Goal: Transaction & Acquisition: Book appointment/travel/reservation

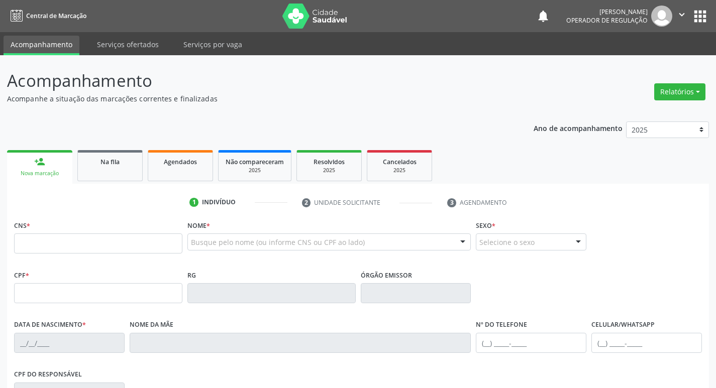
drag, startPoint x: 0, startPoint y: 0, endPoint x: 131, endPoint y: 240, distance: 273.1
click at [131, 240] on input "text" at bounding box center [98, 244] width 168 height 20
type input "708 6055 2993 3186"
type input "106.745.284-25"
type input "20/12/1993"
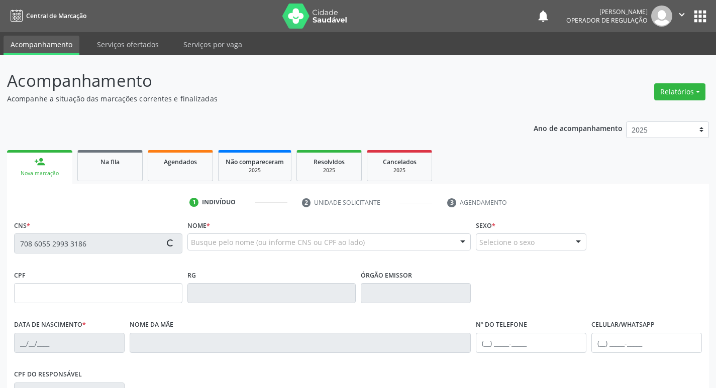
type input "Maria das Neves"
type input "(83) 99336-1721"
type input "S/N"
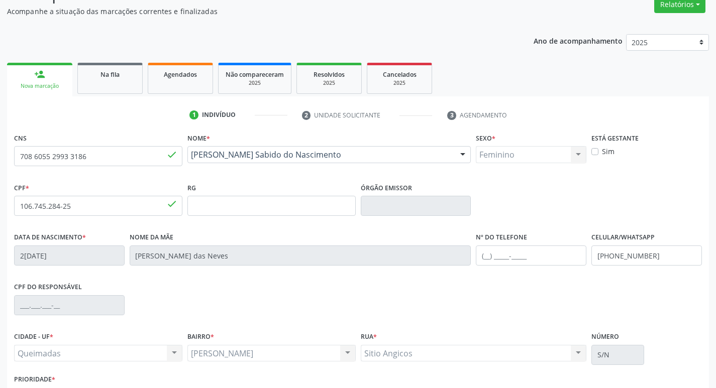
scroll to position [156, 0]
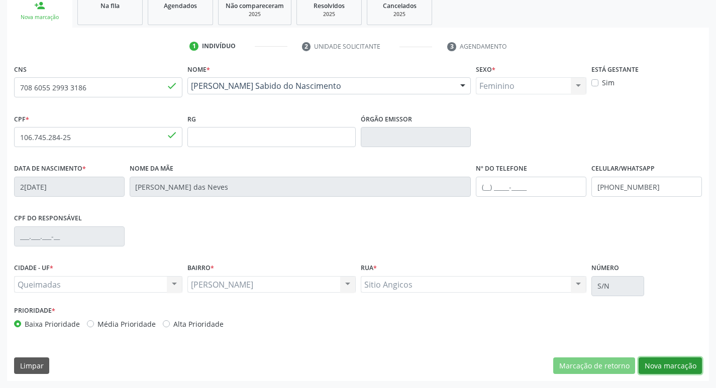
click at [664, 371] on button "Nova marcação" at bounding box center [669, 366] width 63 height 17
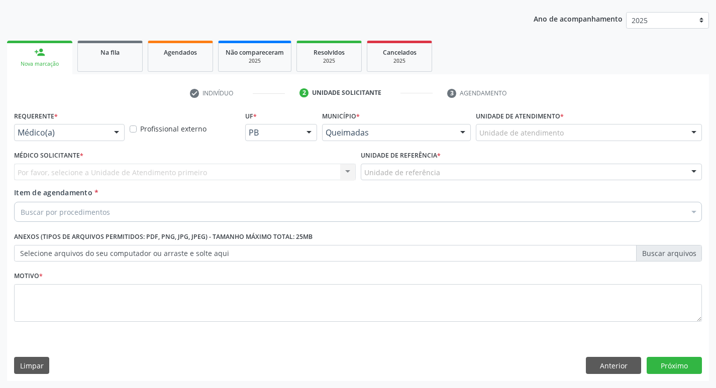
scroll to position [110, 0]
click at [30, 126] on div "Médico(a)" at bounding box center [69, 132] width 111 height 17
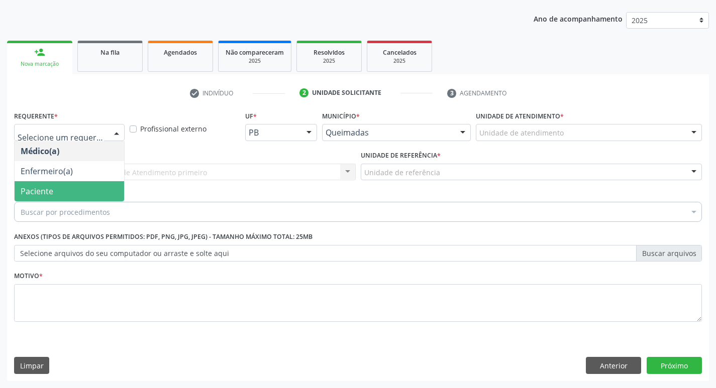
click at [41, 192] on span "Paciente" at bounding box center [37, 191] width 33 height 11
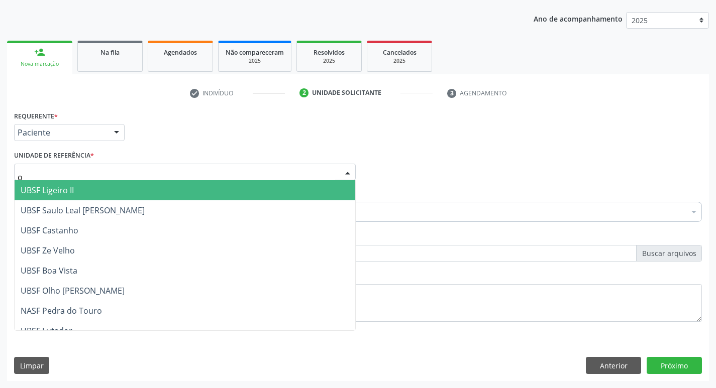
type input "ol"
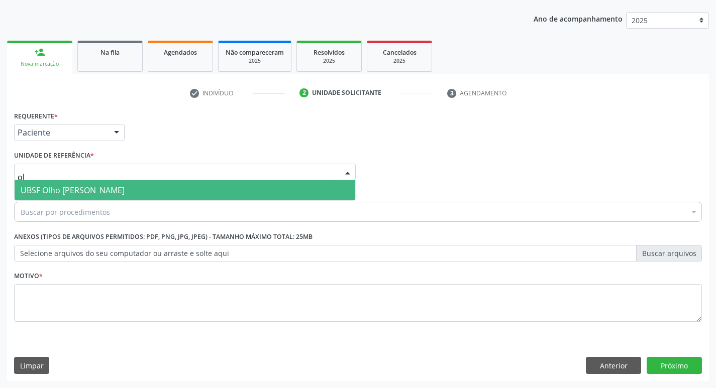
click at [94, 191] on span "UBSF Olho [PERSON_NAME]" at bounding box center [73, 190] width 104 height 11
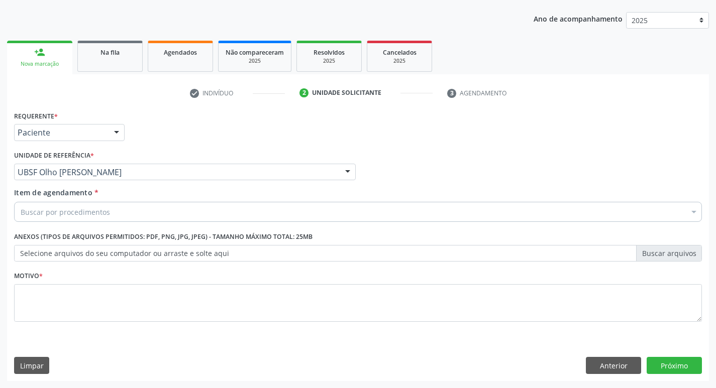
click at [171, 231] on label "Anexos (Tipos de arquivos permitidos: PDF, PNG, JPG, JPEG) - Tamanho máximo tot…" at bounding box center [163, 238] width 298 height 16
click at [132, 257] on label "Selecione arquivos do seu computador ou arraste e solte aqui" at bounding box center [358, 253] width 688 height 17
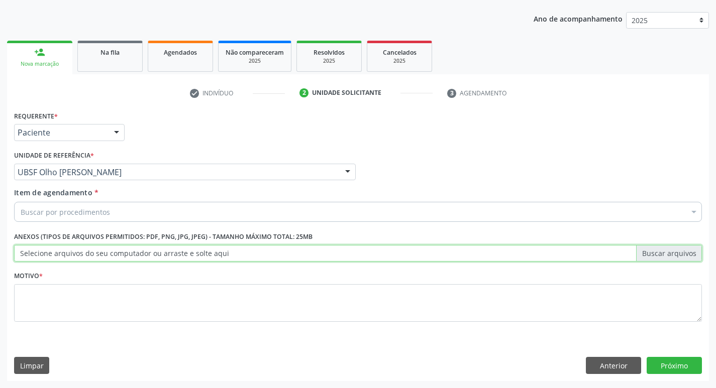
click at [132, 257] on input "Selecione arquivos do seu computador ou arraste e solte aqui" at bounding box center [358, 253] width 688 height 17
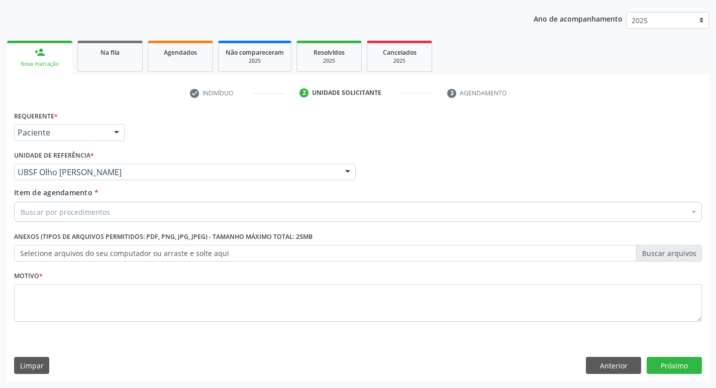
click at [204, 253] on label "Selecione arquivos do seu computador ou arraste e solte aqui" at bounding box center [358, 253] width 688 height 17
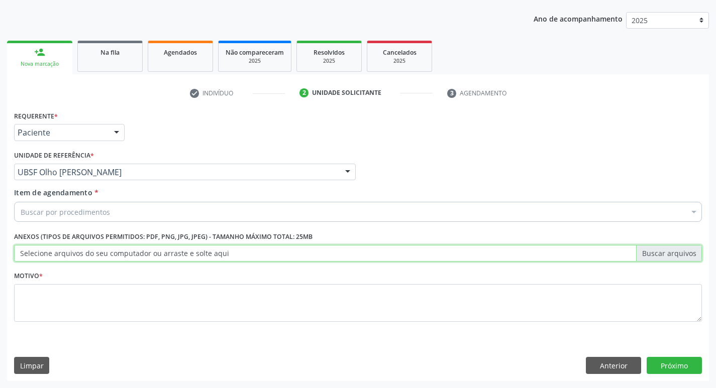
click at [204, 253] on input "Selecione arquivos do seu computador ou arraste e solte aqui" at bounding box center [358, 253] width 688 height 17
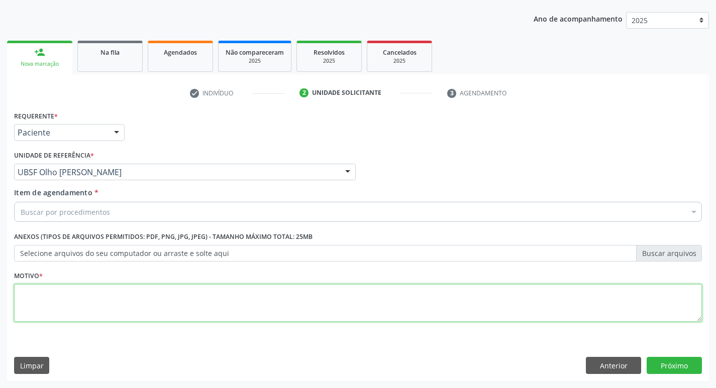
click at [66, 302] on textarea at bounding box center [358, 303] width 688 height 38
type textarea "avaliacao"
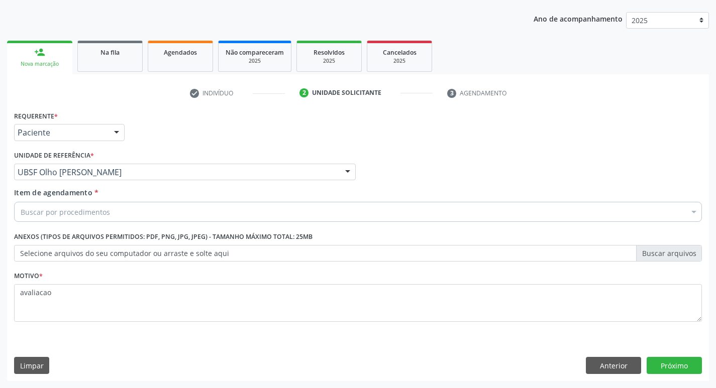
click at [229, 242] on label "Anexos (Tipos de arquivos permitidos: PDF, PNG, JPG, JPEG) - Tamanho máximo tot…" at bounding box center [163, 238] width 298 height 16
click at [181, 237] on label "Anexos (Tipos de arquivos permitidos: PDF, PNG, JPG, JPEG) - Tamanho máximo tot…" at bounding box center [163, 238] width 298 height 16
click at [273, 239] on label "Anexos (Tipos de arquivos permitidos: PDF, PNG, JPG, JPEG) - Tamanho máximo tot…" at bounding box center [163, 238] width 298 height 16
click at [211, 255] on label "Selecione arquivos do seu computador ou arraste e solte aqui" at bounding box center [358, 253] width 688 height 17
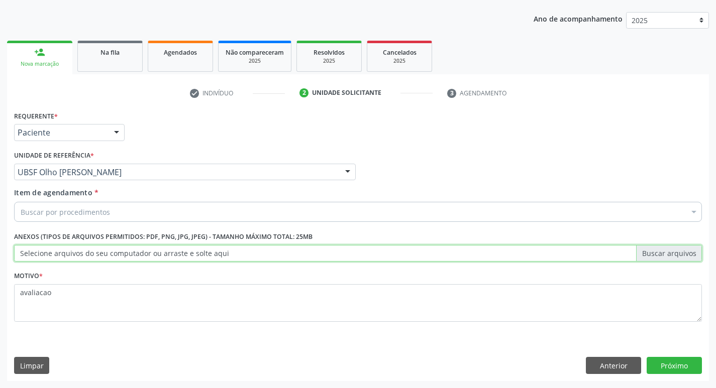
click at [211, 255] on input "Selecione arquivos do seu computador ou arraste e solte aqui" at bounding box center [358, 253] width 688 height 17
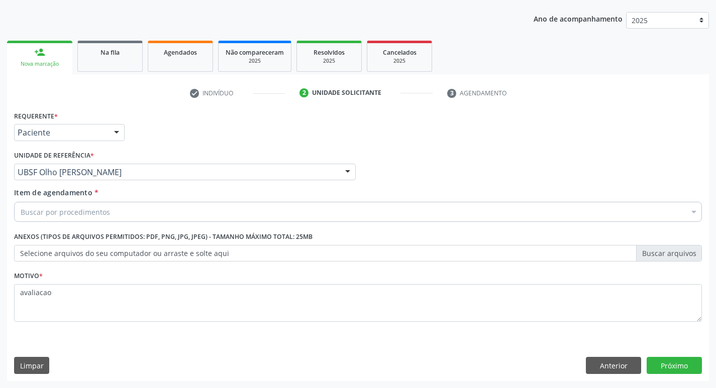
click at [676, 255] on label "Selecione arquivos do seu computador ou arraste e solte aqui" at bounding box center [358, 253] width 688 height 17
click at [676, 255] on input "Selecione arquivos do seu computador ou arraste e solte aqui" at bounding box center [358, 253] width 688 height 17
click at [86, 205] on div "Buscar por procedimentos" at bounding box center [358, 212] width 688 height 20
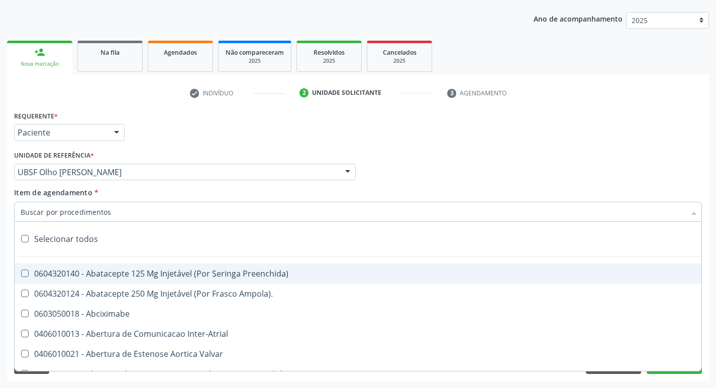
click at [408, 174] on div "Médico Solicitante Por favor, selecione a Unidade de Atendimento primeiro Nenhu…" at bounding box center [358, 167] width 693 height 39
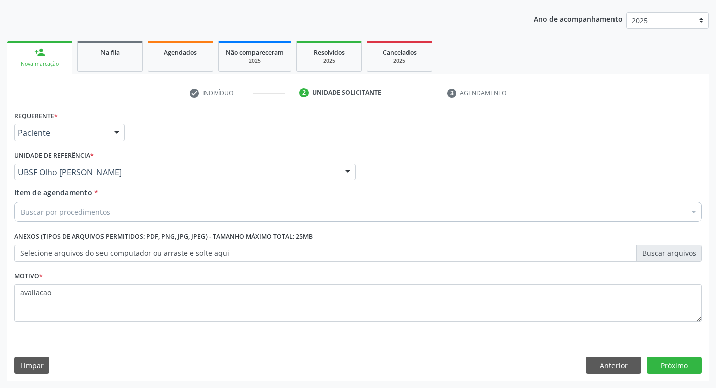
click at [186, 216] on div "Buscar por procedimentos" at bounding box center [358, 212] width 688 height 20
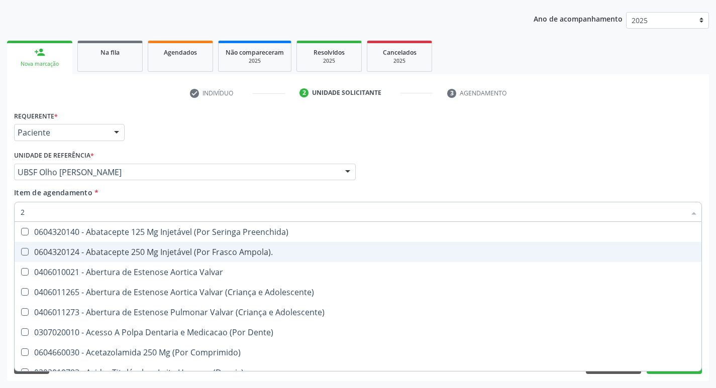
type input "20205001"
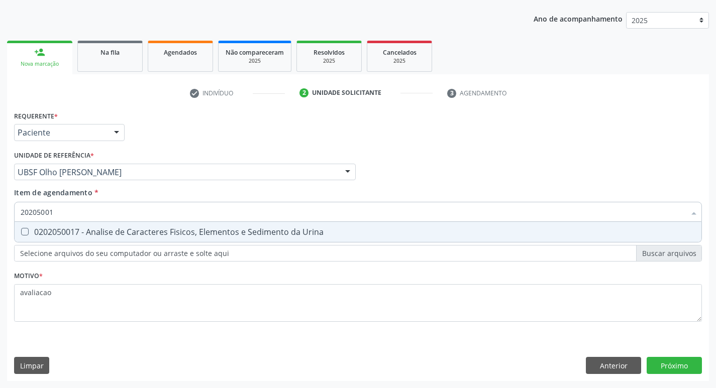
click at [126, 233] on div "0202050017 - Analise de Caracteres Fisicos, Elementos e Sedimento da Urina" at bounding box center [358, 232] width 675 height 8
checkbox Urina "true"
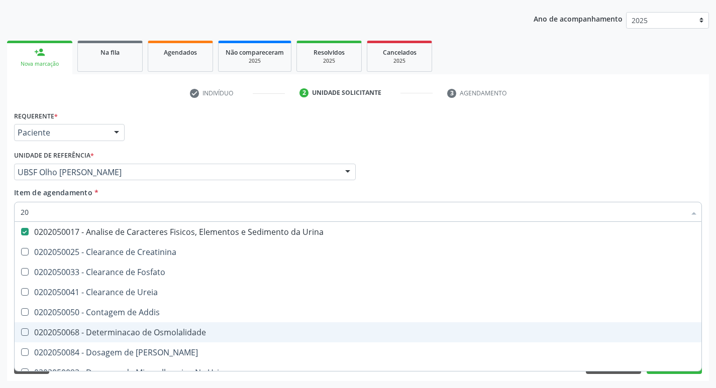
type input "2"
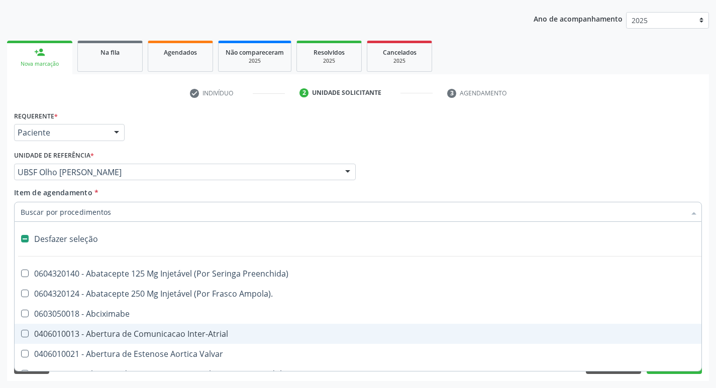
checkbox Preenchida\) "false"
checkbox Inter-Atrial "false"
type input "g"
checkbox Urina "false"
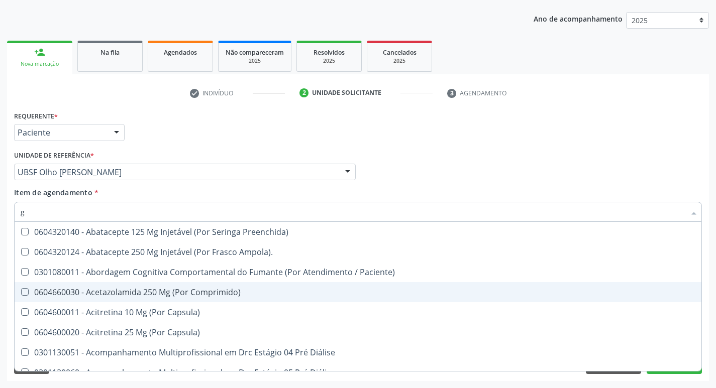
type input "GLICOSE"
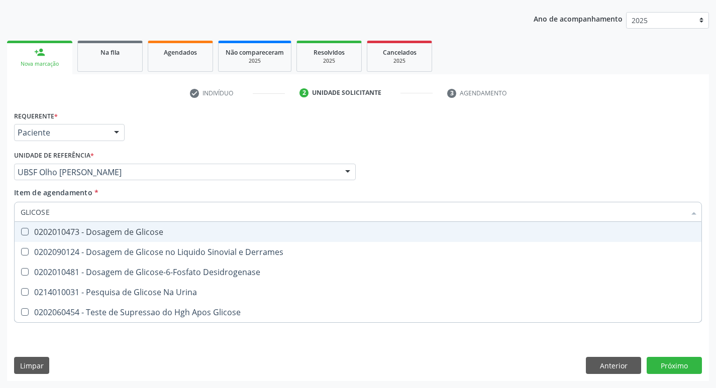
click at [150, 235] on div "0202010473 - Dosagem de Glicose" at bounding box center [358, 232] width 675 height 8
checkbox Glicose "true"
type input "GLICOS"
checkbox Glicose "false"
checkbox Derrames "true"
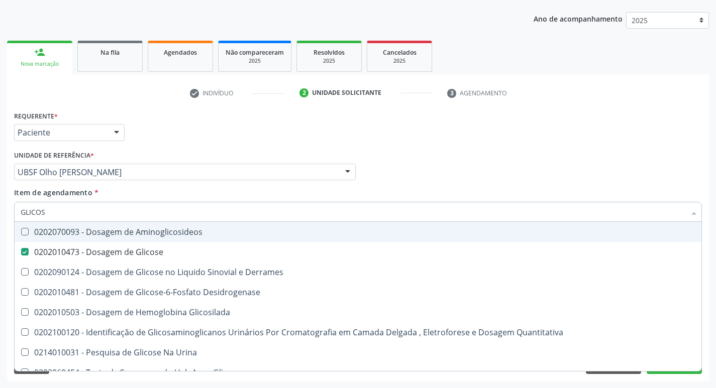
type input "GLICO"
checkbox Glicose "false"
checkbox Derrames "true"
type input "GLIC"
checkbox Derrames "false"
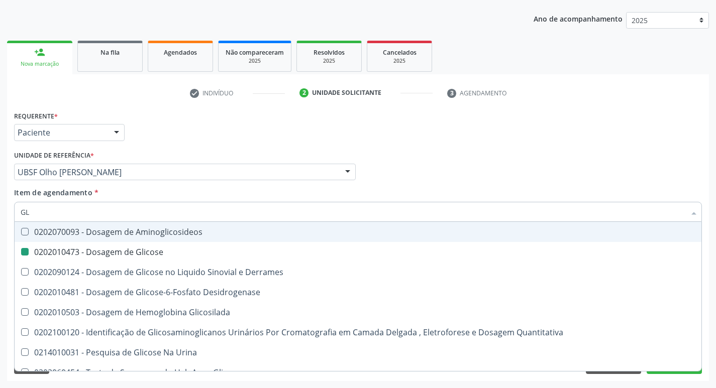
type input "G"
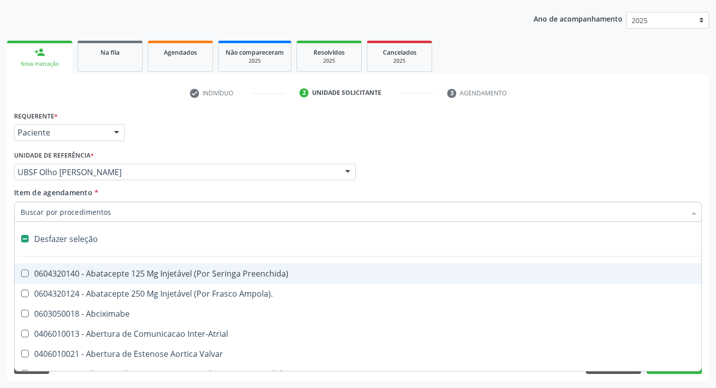
type input "h"
checkbox Urina "false"
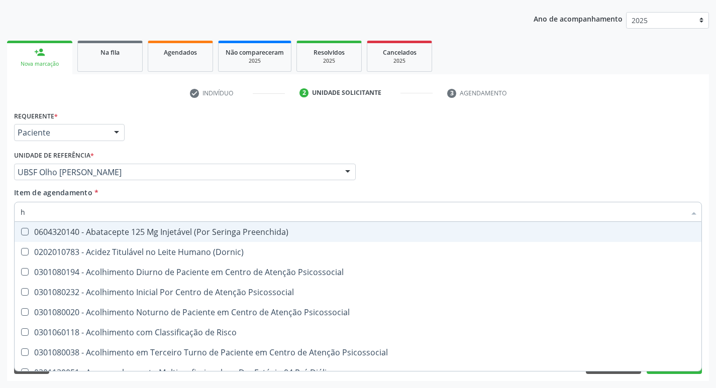
type input "HEMOGR"
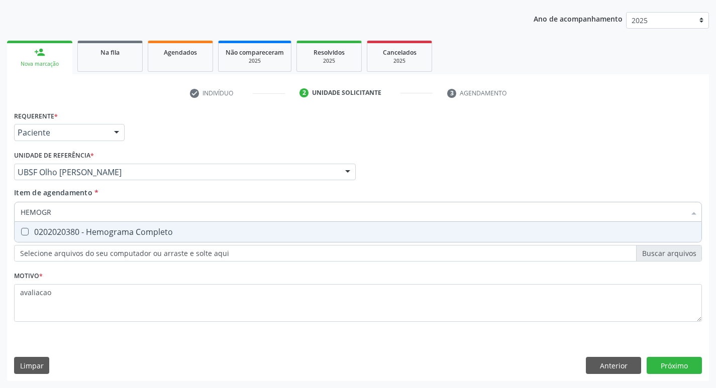
click at [142, 229] on div "0202020380 - Hemograma Completo" at bounding box center [358, 232] width 675 height 8
checkbox Completo "true"
type input "HEMOG"
checkbox Completo "false"
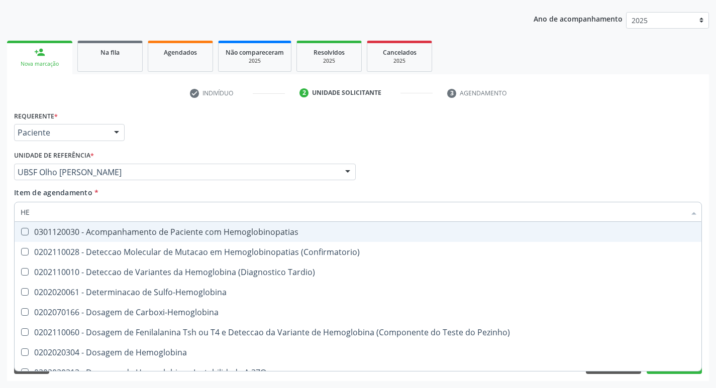
type input "H"
checkbox Completo "false"
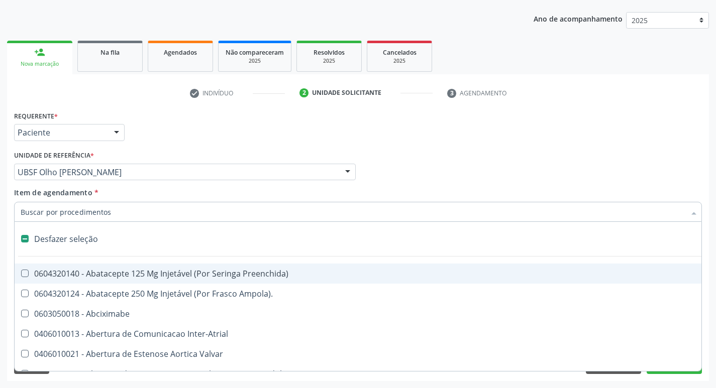
type input "i"
checkbox Dedo "true"
checkbox Urina "false"
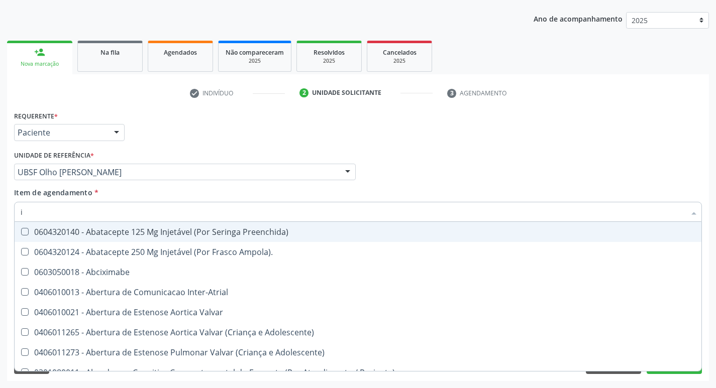
type input "ig"
checkbox Urina "false"
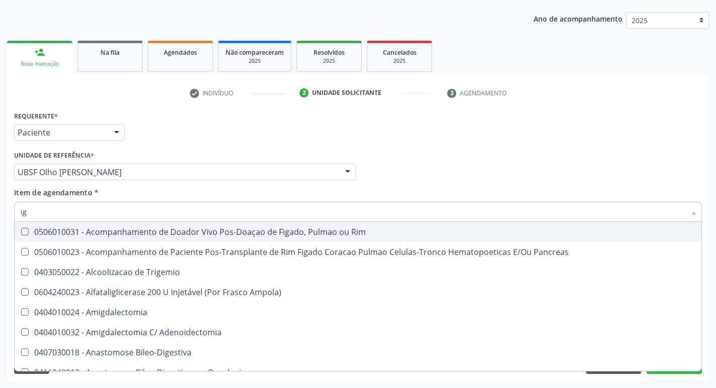
type input "igg"
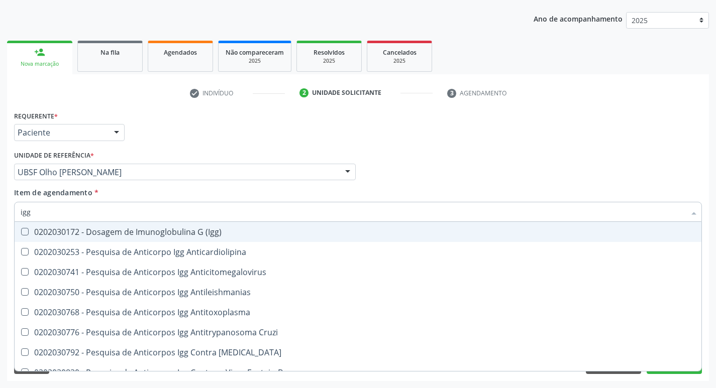
click at [142, 229] on div "0202030172 - Dosagem de Imunoglobulina G (Igg)" at bounding box center [358, 232] width 675 height 8
checkbox \(Igg\) "true"
type input "ig"
checkbox \(Igg\) "false"
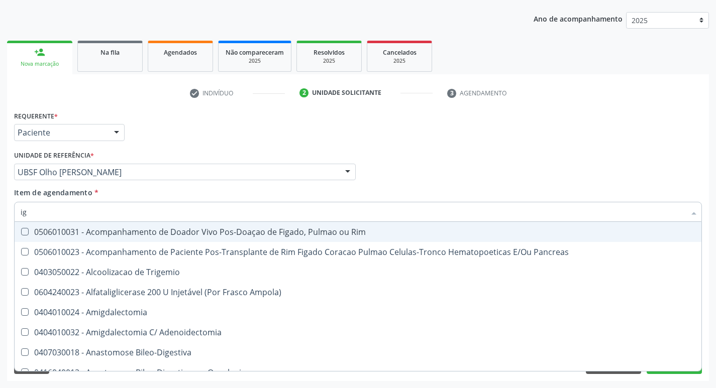
type input "igm"
checkbox \(Igg\) "false"
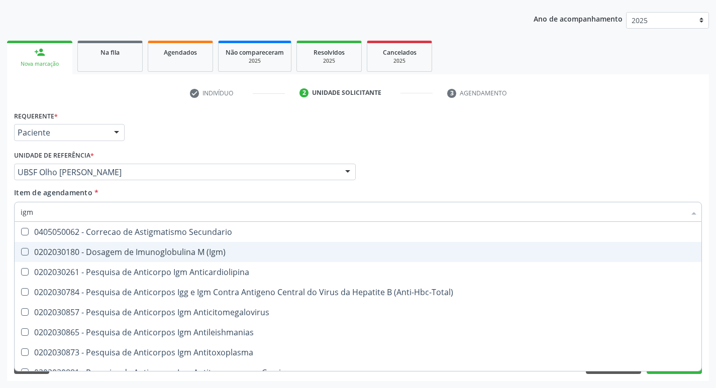
click at [167, 258] on span "0202030180 - Dosagem de Imunoglobulina M (Igm)" at bounding box center [358, 252] width 687 height 20
checkbox \(Igm\) "true"
type input "ig"
checkbox \(Igm\) "false"
checkbox \(Shiguelose\) "true"
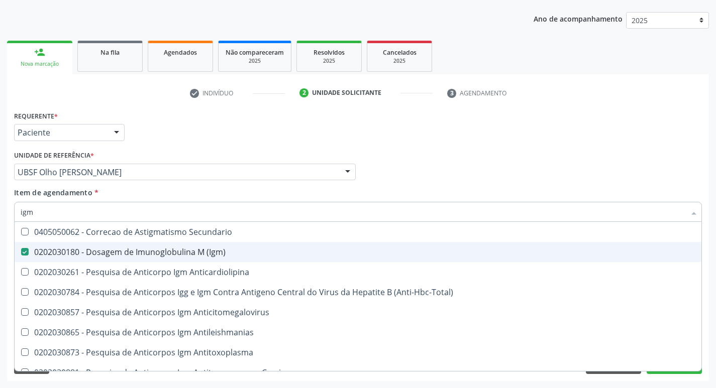
checkbox \(Parvovirose\) "true"
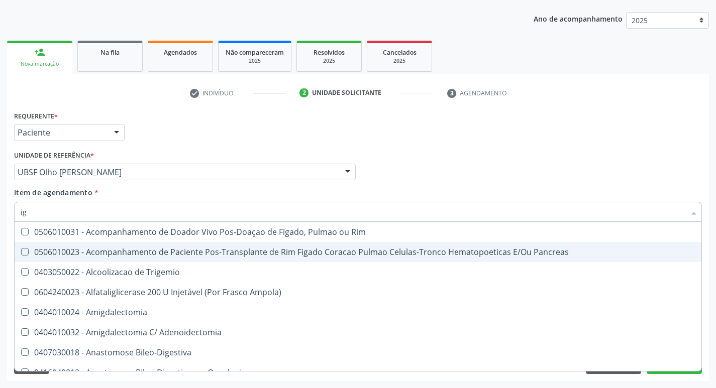
type input "i"
checkbox \(Igg\) "false"
checkbox \(Igm\) "false"
checkbox Uterina "false"
checkbox Hirtz\) "true"
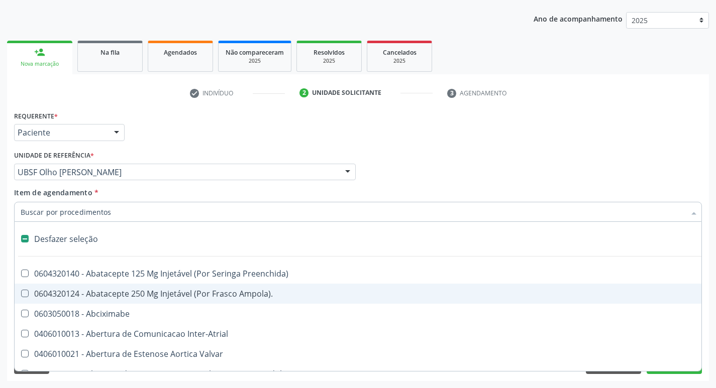
type input "h"
checkbox Urina "false"
checkbox Convencional\) "true"
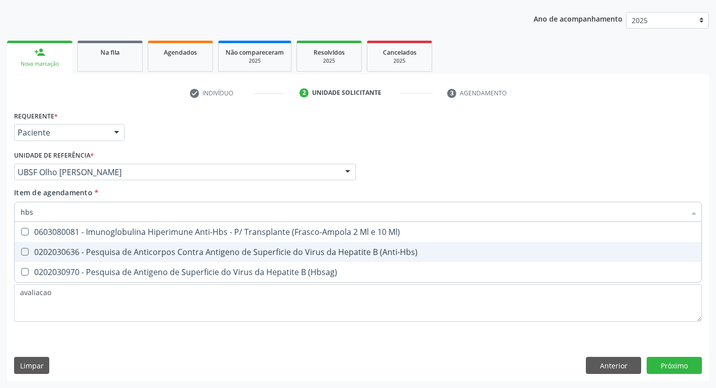
type input "hbsa"
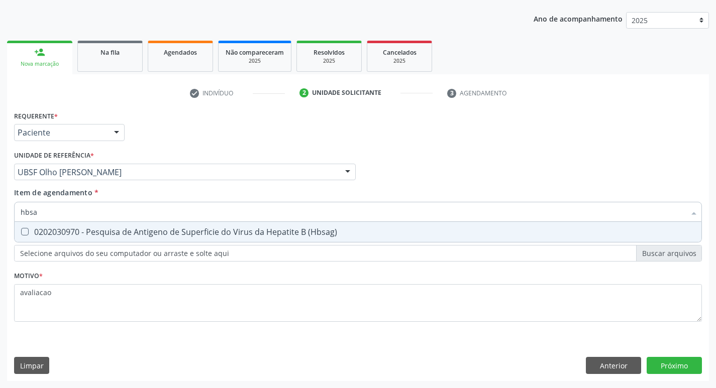
click at [158, 236] on div "0202030970 - Pesquisa de Antigeno de Superficie do Virus da Hepatite B (Hbsag)" at bounding box center [358, 232] width 675 height 8
checkbox \(Hbsag\) "true"
type input "hbs"
checkbox \(Hbsag\) "false"
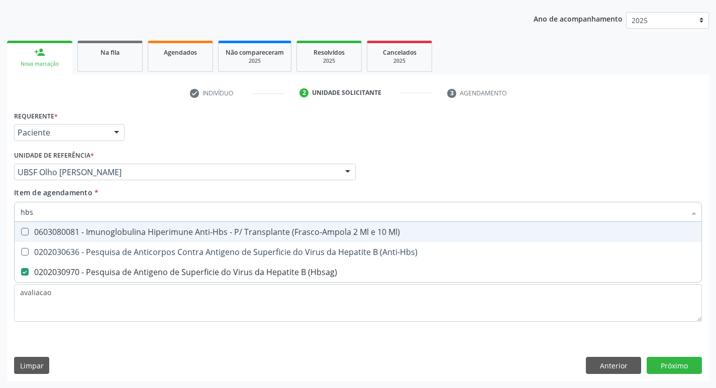
type input "hb"
checkbox \(Hbsag\) "false"
type input "h"
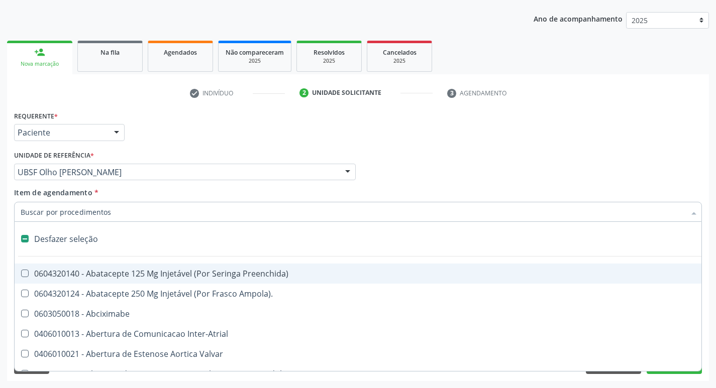
type input "e"
checkbox Voz "true"
checkbox Urina "false"
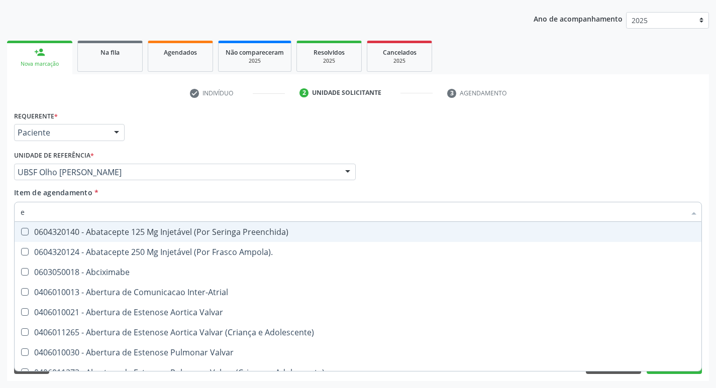
type input "el"
checkbox Fenilcetonuria "true"
checkbox Urina "false"
type input "eli"
checkbox Fenilcetonuria "false"
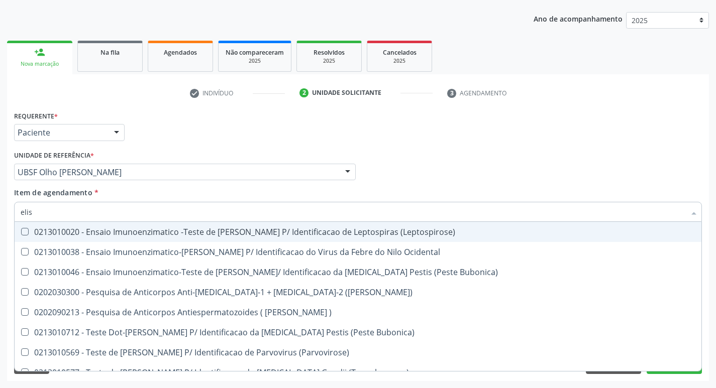
type input "elisa"
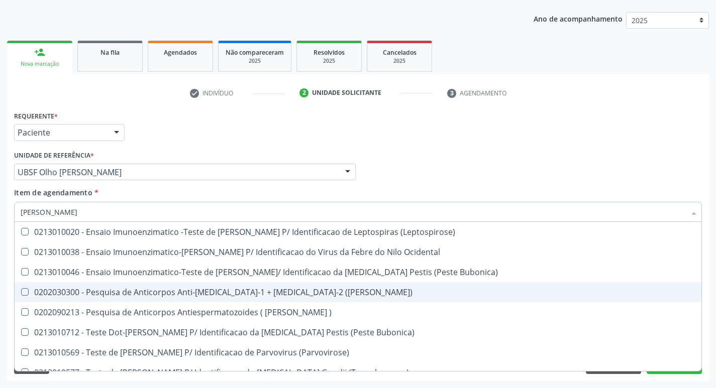
click at [206, 289] on div "0202030300 - Pesquisa de Anticorpos Anti-Hiv-1 + Hiv-2 (Elisa)" at bounding box center [358, 292] width 675 height 8
checkbox \(Elisa\) "true"
type input "e"
checkbox \(Elisa\) "false"
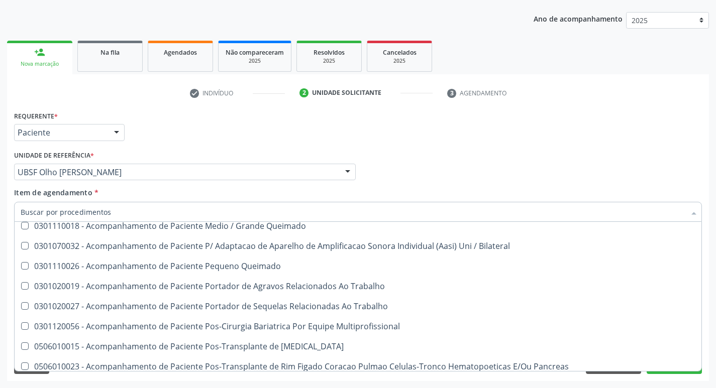
scroll to position [653, 0]
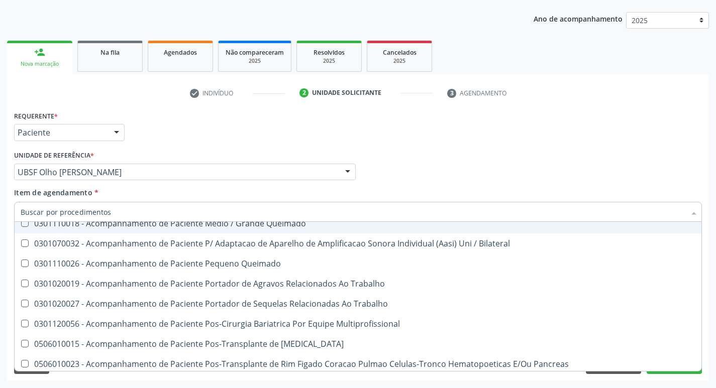
click at [675, 164] on div "Médico Solicitante Por favor, selecione a Unidade de Atendimento primeiro Nenhu…" at bounding box center [358, 167] width 693 height 39
checkbox Ampola\)\ "true"
checkbox Abciximabe "true"
checkbox Inter-Atrial "true"
checkbox Valvar "true"
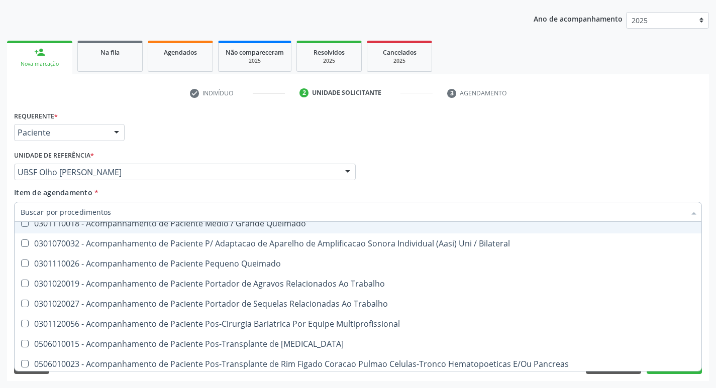
checkbox Adolescente\) "true"
checkbox Valvar "true"
checkbox Adolescente\) "true"
checkbox Urina "false"
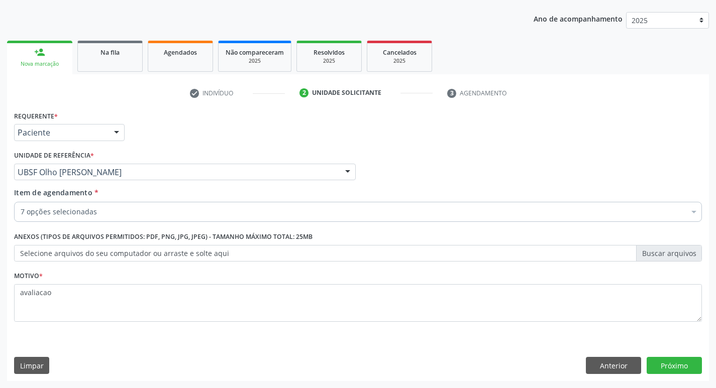
scroll to position [0, 0]
click at [663, 367] on button "Próximo" at bounding box center [674, 365] width 55 height 17
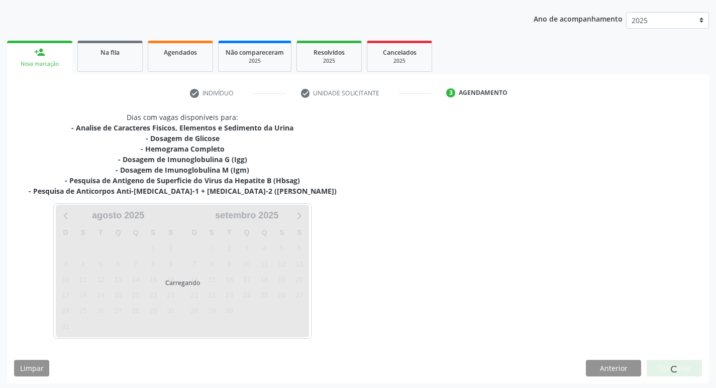
scroll to position [112, 0]
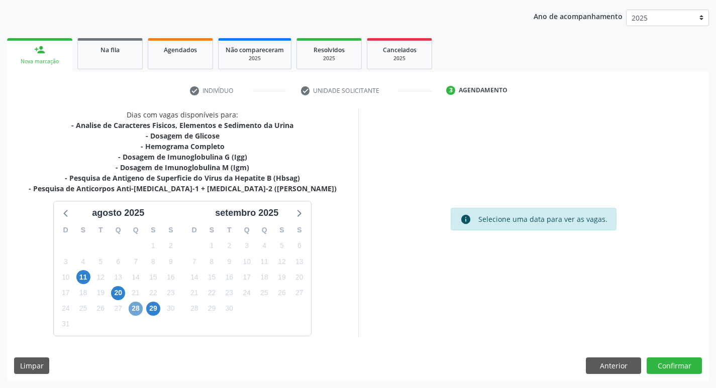
click at [139, 310] on span "28" at bounding box center [136, 309] width 14 height 14
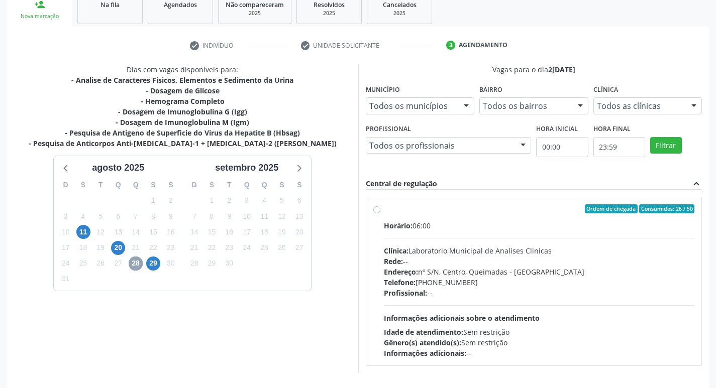
scroll to position [194, 0]
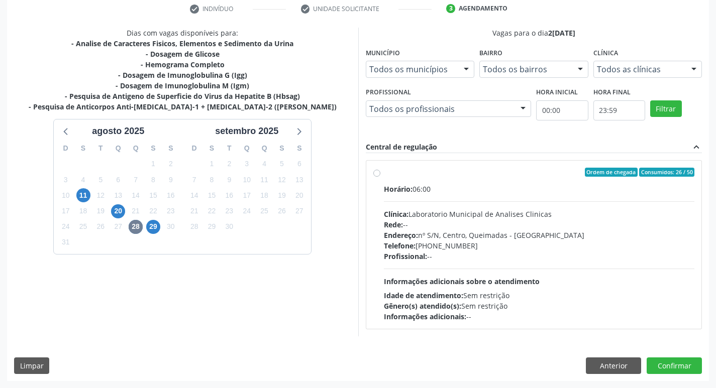
click at [566, 250] on div "Telefone: (83) 33921344" at bounding box center [539, 246] width 311 height 11
click at [380, 177] on input "Ordem de chegada Consumidos: 26 / 50 Horário: 06:00 Clínica: Laboratorio Munici…" at bounding box center [376, 172] width 7 height 9
radio input "true"
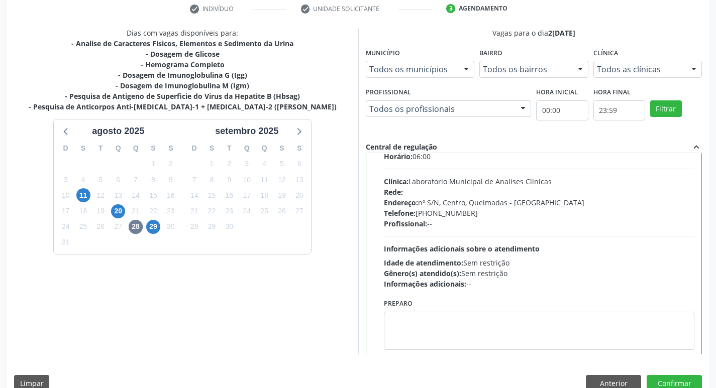
scroll to position [50, 0]
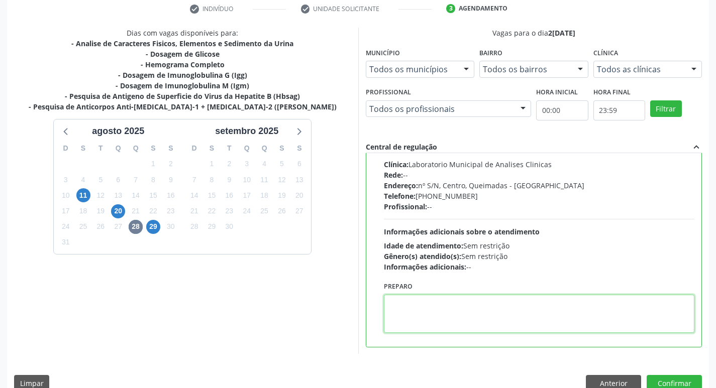
click at [446, 309] on textarea at bounding box center [539, 314] width 311 height 38
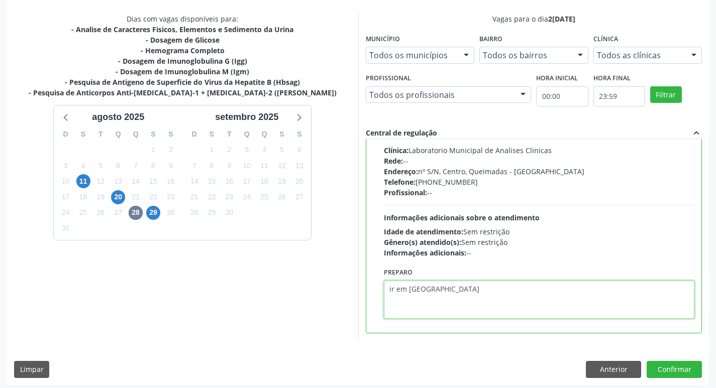
scroll to position [212, 0]
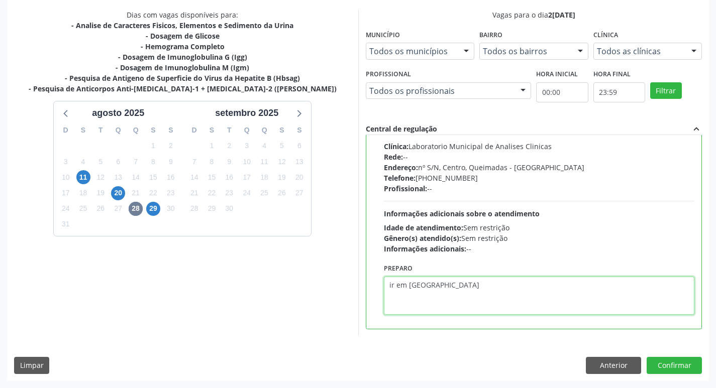
type textarea "ir em jejum"
click at [660, 356] on div "Dias com vagas disponíveis para: - Analise de Caracteres Fisicos, Elementos e S…" at bounding box center [358, 195] width 702 height 371
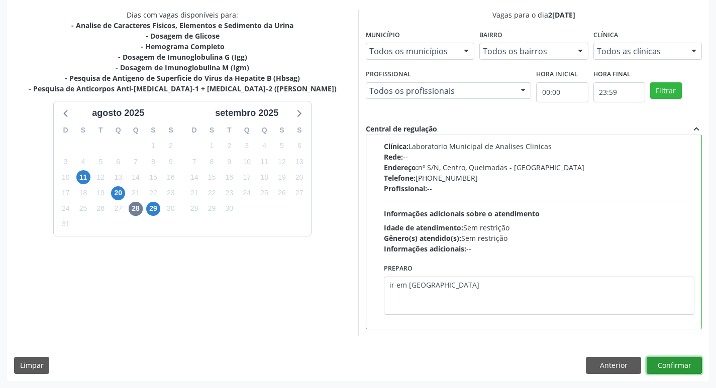
click at [671, 360] on button "Confirmar" at bounding box center [674, 365] width 55 height 17
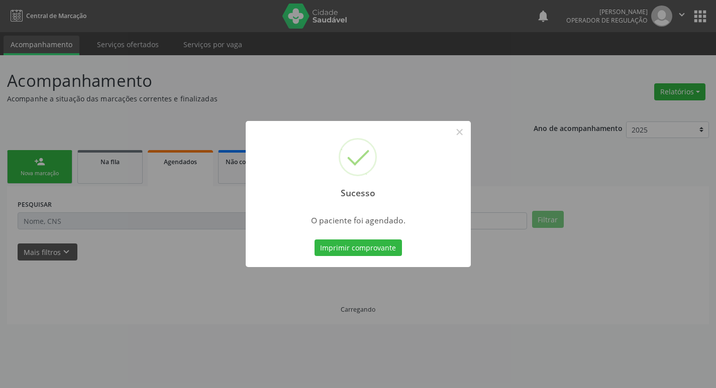
scroll to position [0, 0]
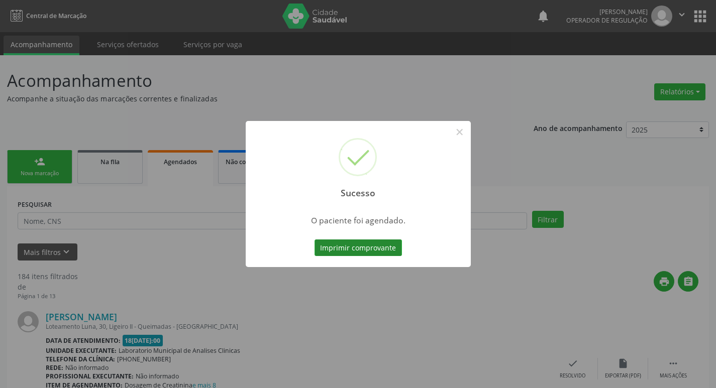
click at [358, 246] on button "Imprimir comprovante" at bounding box center [357, 248] width 87 height 17
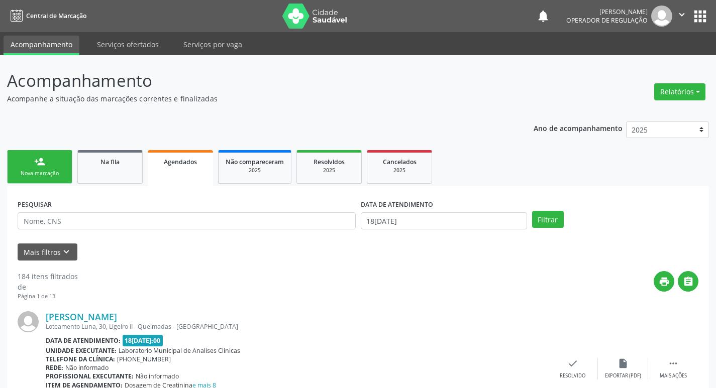
click at [38, 170] on div "Nova marcação" at bounding box center [40, 174] width 50 height 8
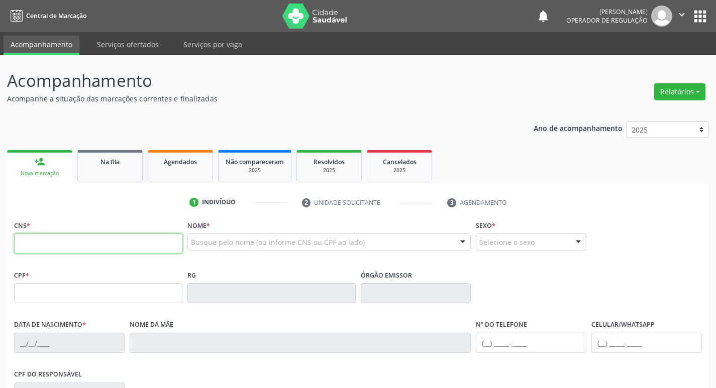
click at [70, 248] on input "text" at bounding box center [98, 244] width 168 height 20
type input "706 8067 4613 1129"
type input "149.547.444-58"
type input "01/02/2004"
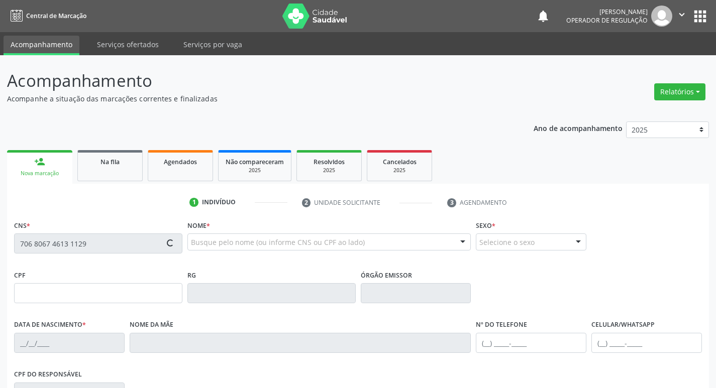
type input "Alessandra Guedes da Silva Valentin"
type input "(83) 99388-8169"
type input "25"
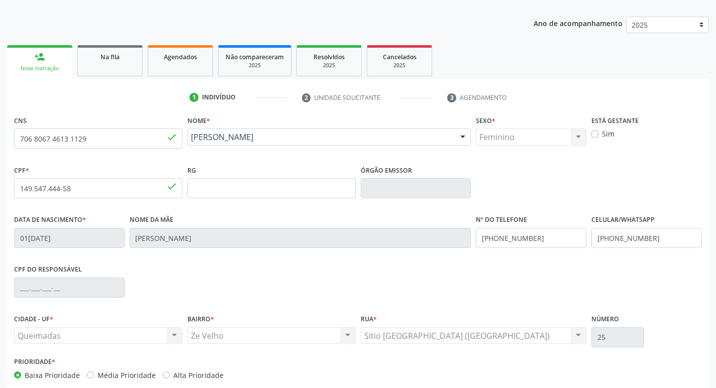
scroll to position [156, 0]
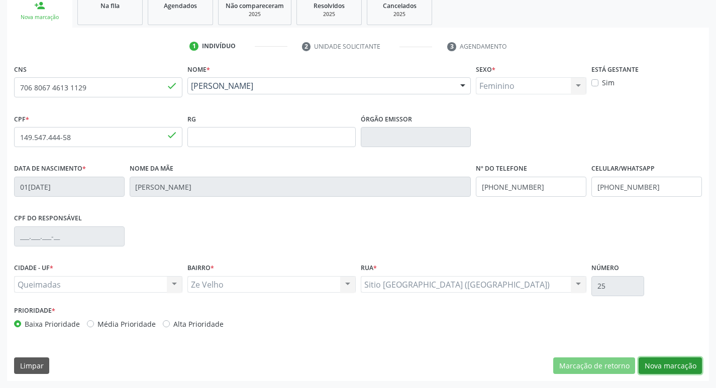
click at [657, 359] on button "Nova marcação" at bounding box center [669, 366] width 63 height 17
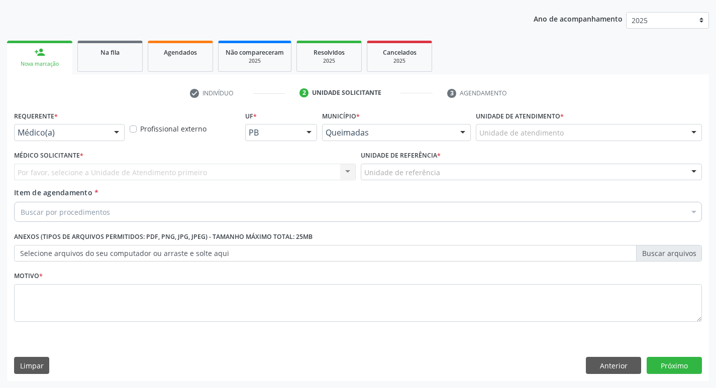
scroll to position [110, 0]
click at [649, 254] on label "Selecione arquivos do seu computador ou arraste e solte aqui" at bounding box center [358, 253] width 688 height 17
click at [649, 254] on input "Selecione arquivos do seu computador ou arraste e solte aqui" at bounding box center [358, 253] width 688 height 17
click at [126, 236] on label "Anexos (Tipos de arquivos permitidos: PDF, PNG, JPG, JPEG) - Tamanho máximo tot…" at bounding box center [163, 238] width 298 height 16
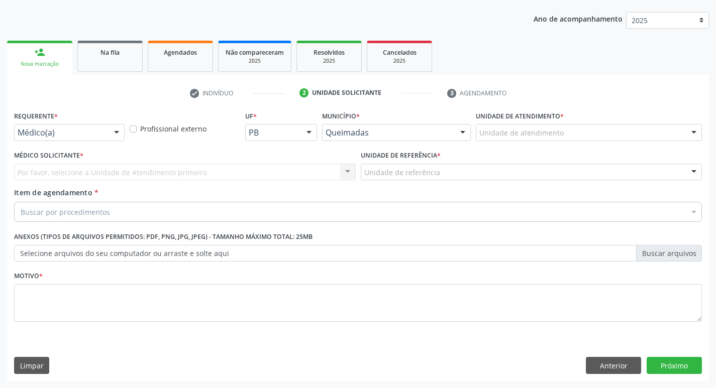
drag, startPoint x: 40, startPoint y: 234, endPoint x: 104, endPoint y: 253, distance: 67.1
click at [41, 234] on label "Anexos (Tipos de arquivos permitidos: PDF, PNG, JPG, JPEG) - Tamanho máximo tot…" at bounding box center [163, 238] width 298 height 16
click at [104, 253] on label "Selecione arquivos do seu computador ou arraste e solte aqui" at bounding box center [358, 253] width 688 height 17
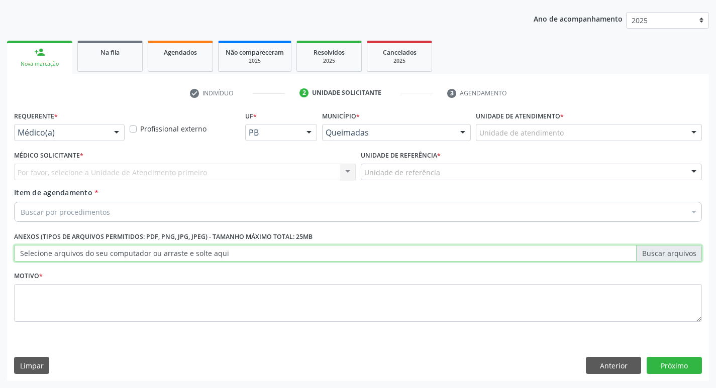
click at [104, 253] on input "Selecione arquivos do seu computador ou arraste e solte aqui" at bounding box center [358, 253] width 688 height 17
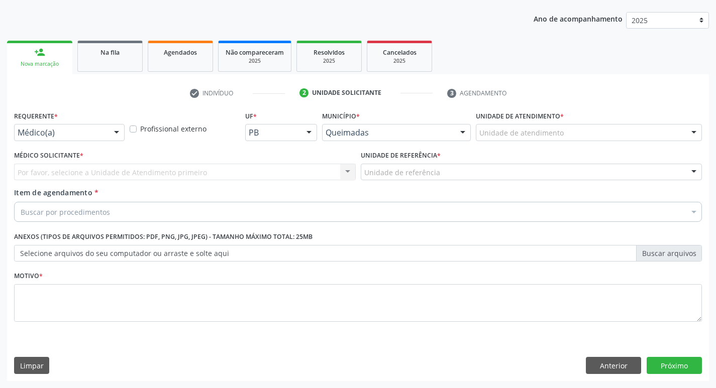
click at [98, 249] on label "Selecione arquivos do seu computador ou arraste e solte aqui" at bounding box center [358, 253] width 688 height 17
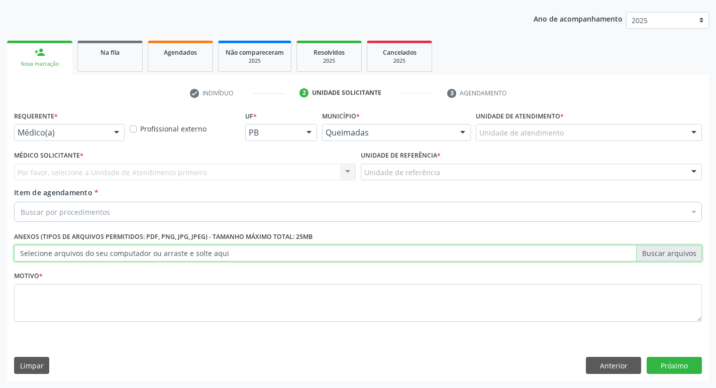
click at [98, 249] on input "Selecione arquivos do seu computador ou arraste e solte aqui" at bounding box center [358, 253] width 688 height 17
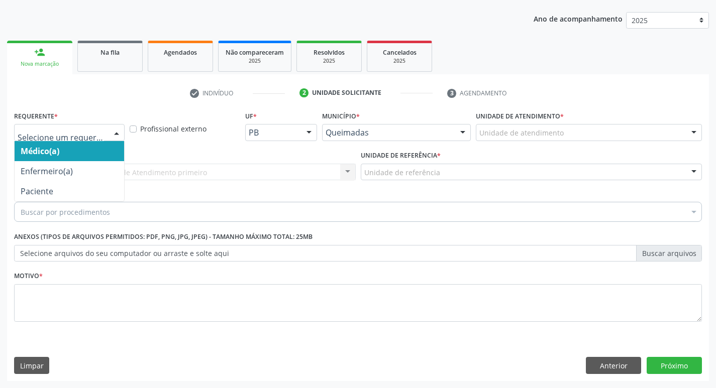
click at [82, 139] on div at bounding box center [69, 132] width 111 height 17
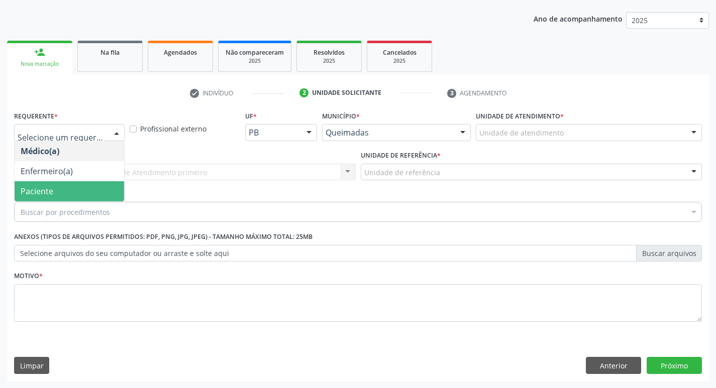
click at [78, 184] on span "Paciente" at bounding box center [70, 191] width 110 height 20
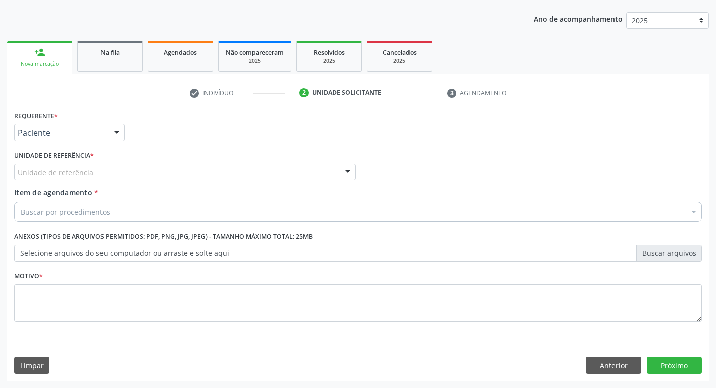
click at [98, 173] on div "Unidade de referência" at bounding box center [185, 172] width 342 height 17
click at [623, 373] on button "Anterior" at bounding box center [613, 365] width 55 height 17
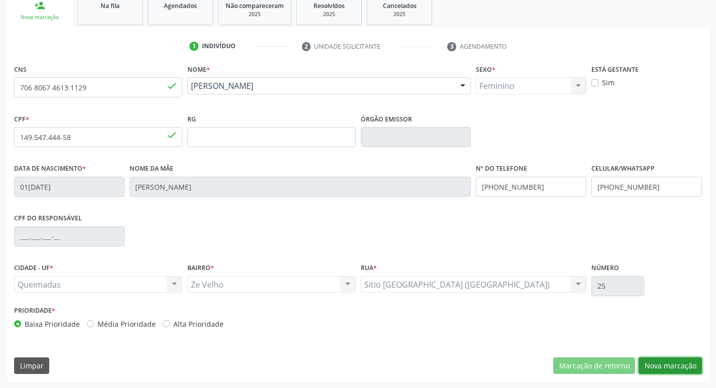
click at [661, 369] on button "Nova marcação" at bounding box center [669, 366] width 63 height 17
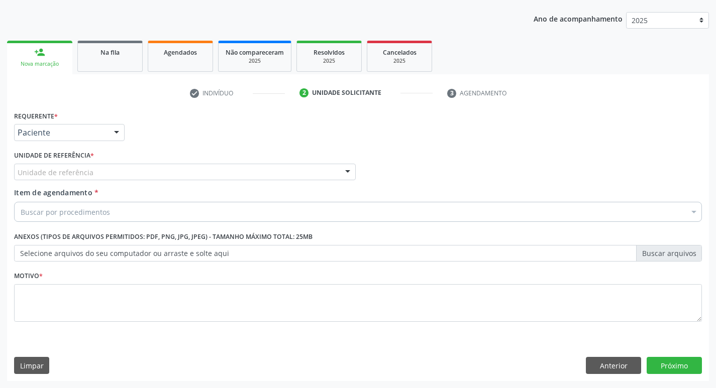
click at [95, 176] on div "Unidade de referência" at bounding box center [185, 172] width 342 height 17
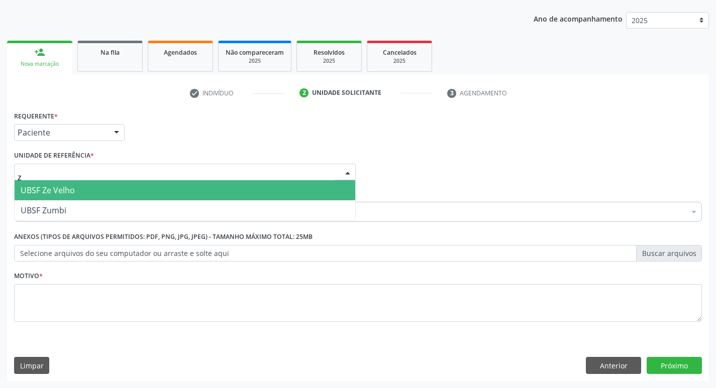
type input "ze"
click at [92, 194] on span "UBSF Ze Velho" at bounding box center [185, 190] width 341 height 20
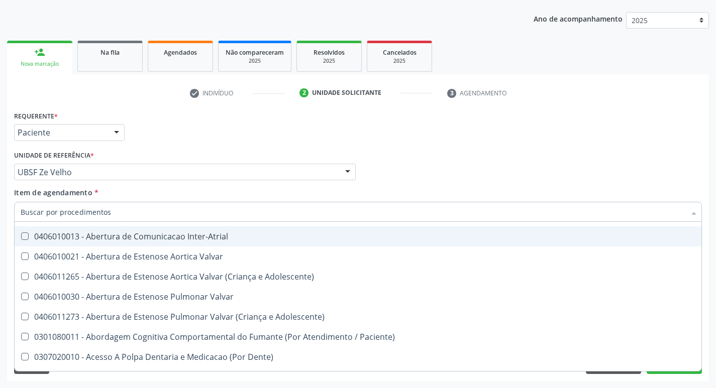
scroll to position [0, 0]
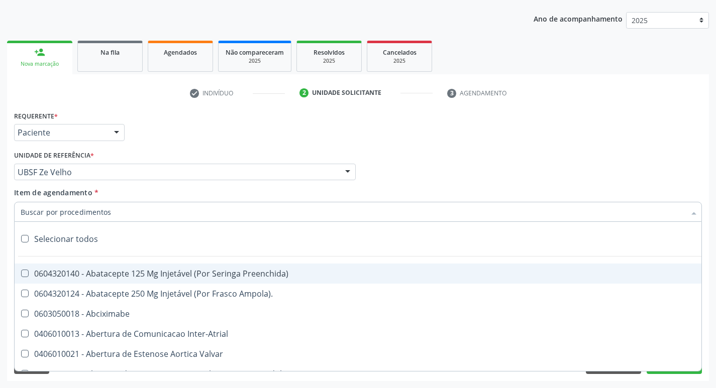
click at [128, 208] on input "Item de agendamento *" at bounding box center [353, 212] width 665 height 20
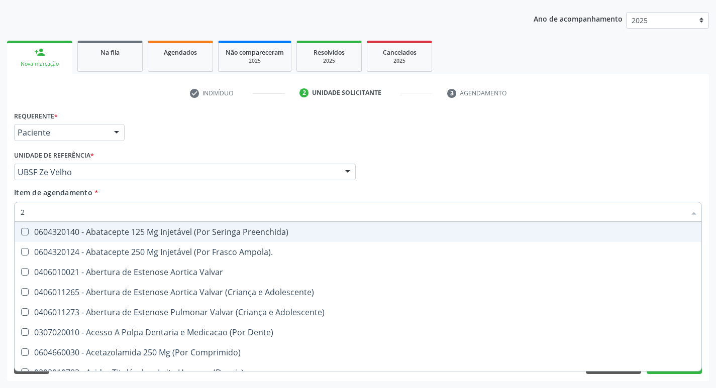
type input "20205001"
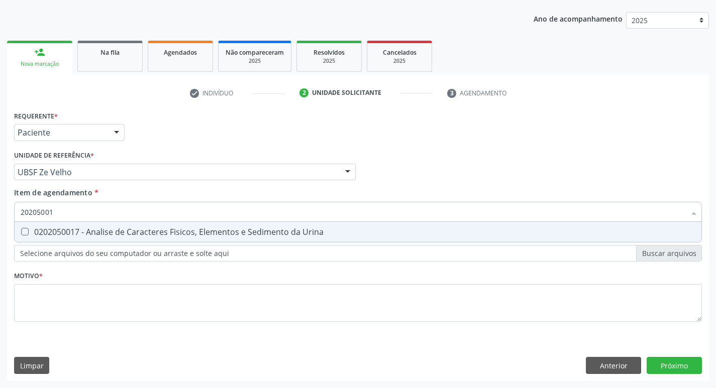
click at [110, 225] on span "0202050017 - Analise de Caracteres Fisicos, Elementos e Sedimento da Urina" at bounding box center [358, 232] width 687 height 20
checkbox Urina "true"
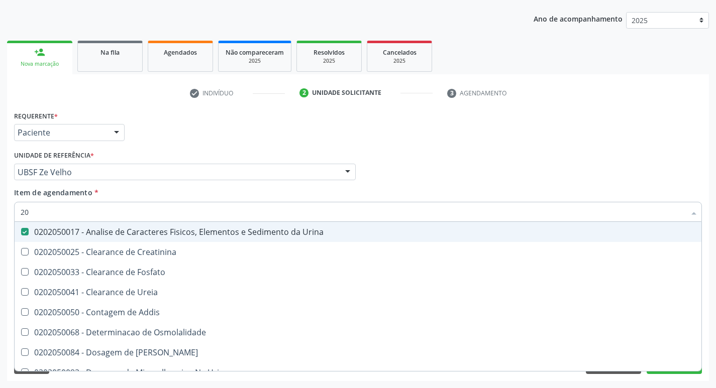
type input "2"
checkbox Urina "false"
checkbox Ureia "false"
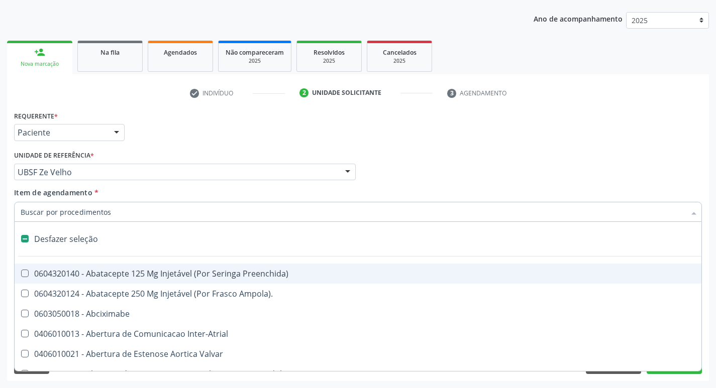
type input "f"
checkbox Congênita\ "true"
checkbox Urina "false"
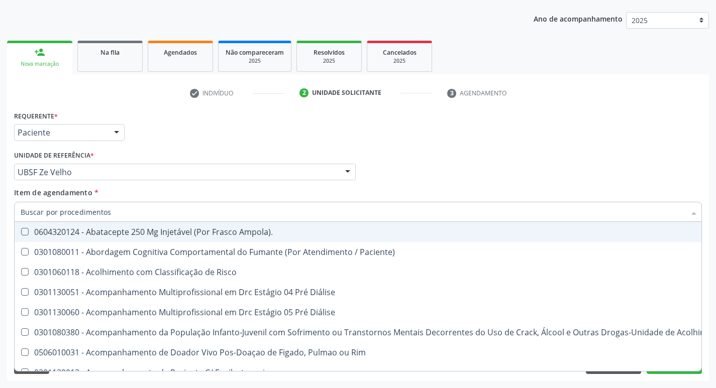
checkbox Urina "false"
checkbox Anos "true"
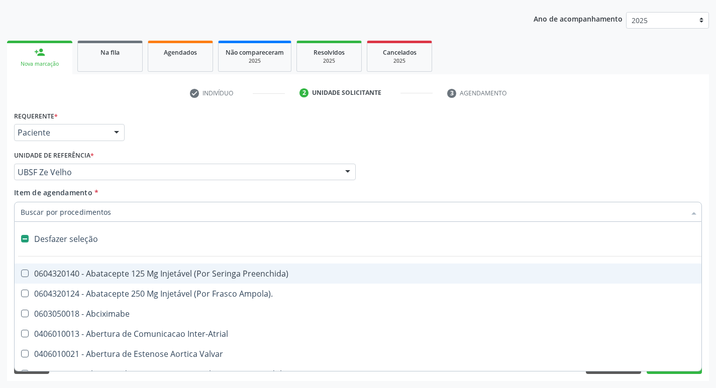
type input "g"
checkbox Urina "false"
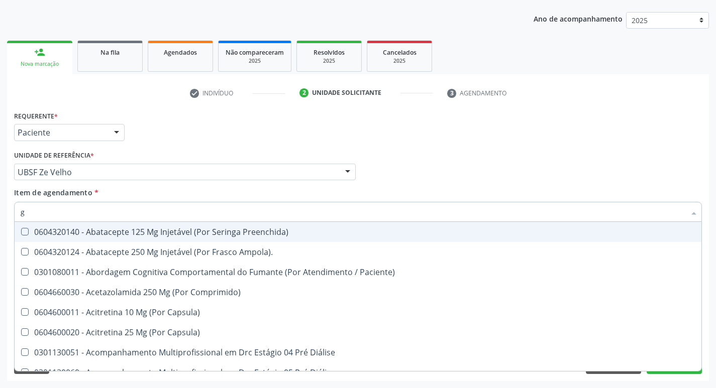
type input "GLICOSE"
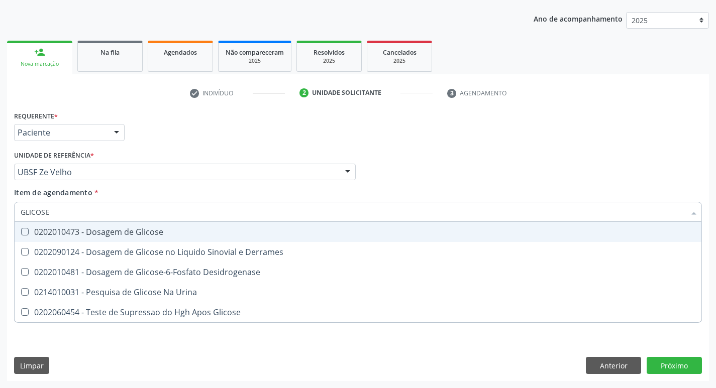
click at [110, 228] on div "0202010473 - Dosagem de Glicose" at bounding box center [358, 232] width 675 height 8
checkbox Glicose "true"
type input "GLICOS"
checkbox Glicose "false"
checkbox Derrames "true"
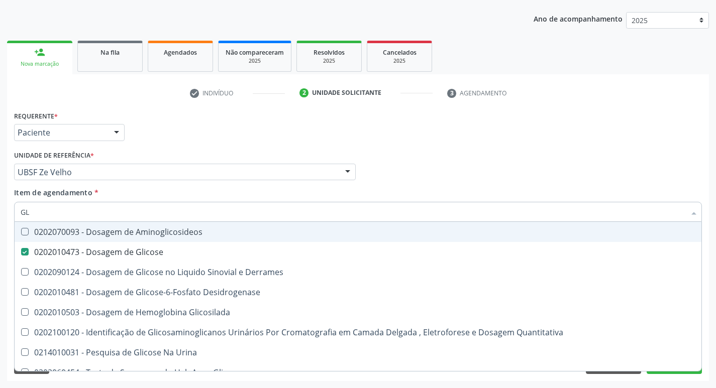
type input "G"
checkbox Glicose "false"
checkbox Derrames "false"
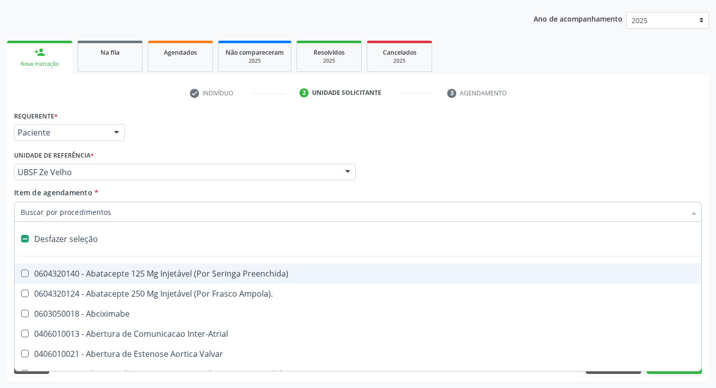
type input "h"
checkbox Urina "false"
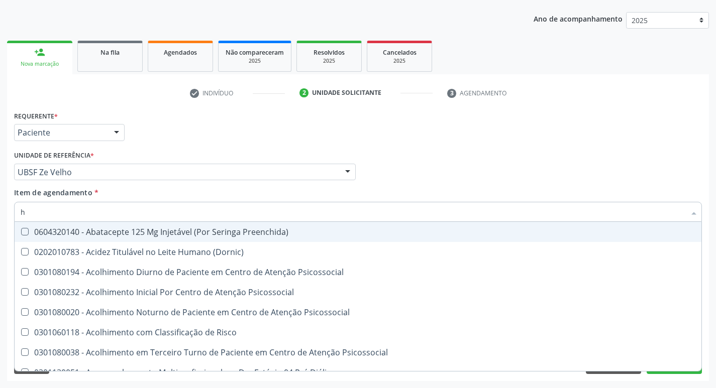
type input "HEMOGR"
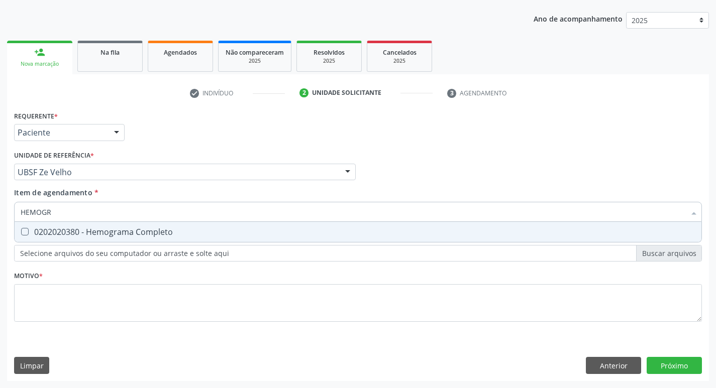
click at [166, 235] on div "0202020380 - Hemograma Completo" at bounding box center [358, 232] width 675 height 8
checkbox Completo "true"
type input "HEMOG"
checkbox Completo "false"
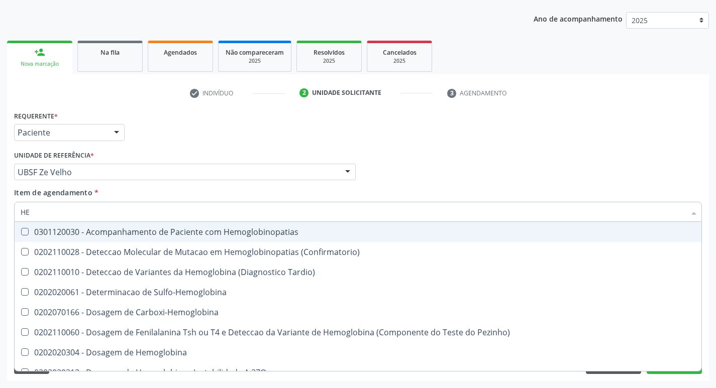
type input "H"
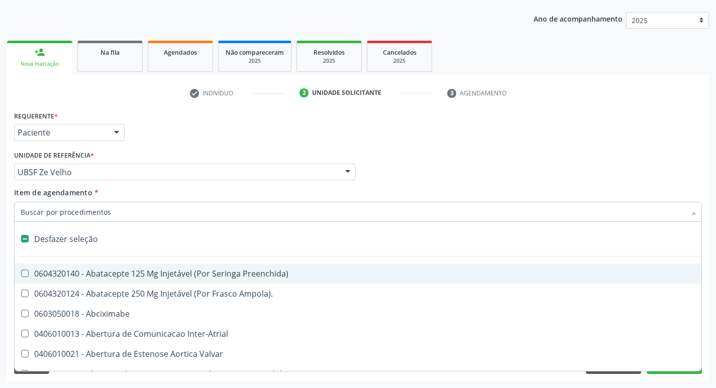
checkbox Capsula\) "false"
type input "h"
checkbox Urina "false"
checkbox Convencional\) "true"
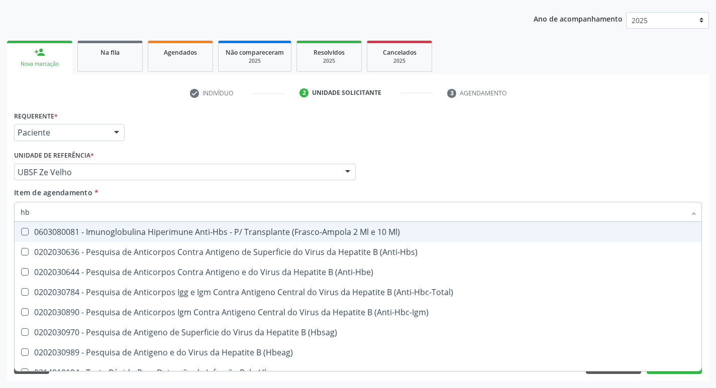
type input "hbs"
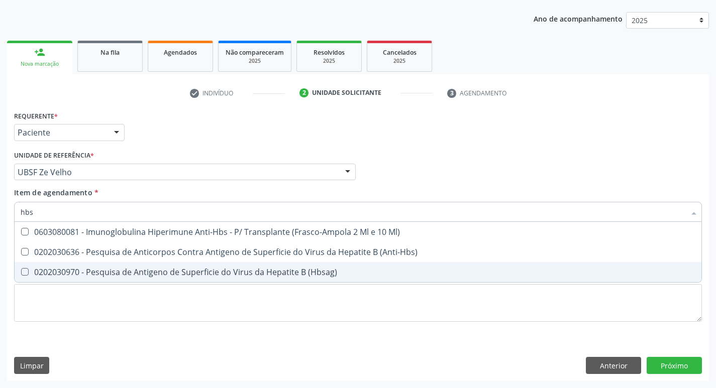
click at [173, 276] on div "0202030970 - Pesquisa de Antigeno de Superficie do Virus da Hepatite B (Hbsag)" at bounding box center [358, 272] width 675 height 8
checkbox \(Hbsag\) "true"
type input "hb"
checkbox \(Hbsag\) "false"
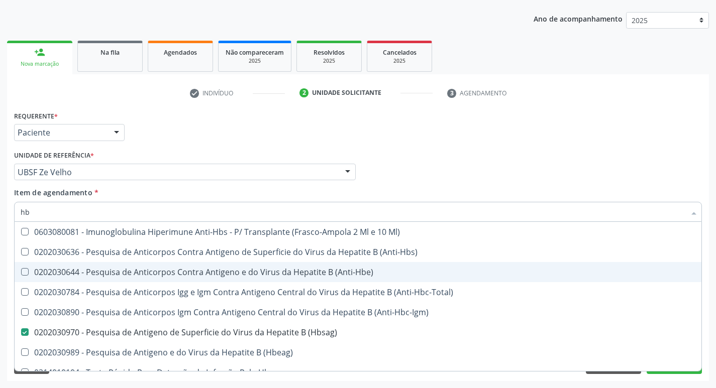
type input "h"
checkbox \(Hbsag\) "false"
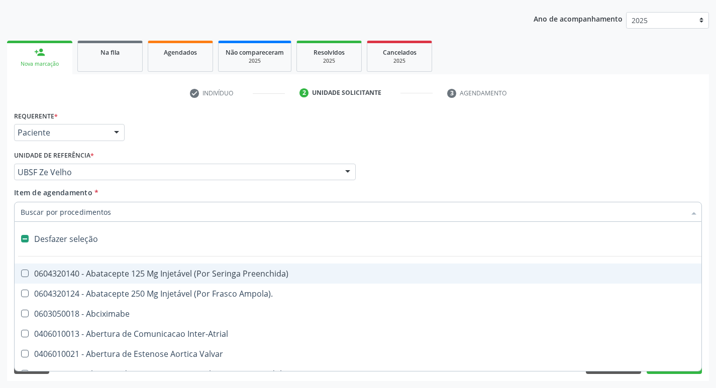
type input "e"
checkbox Voz "true"
checkbox Urina "false"
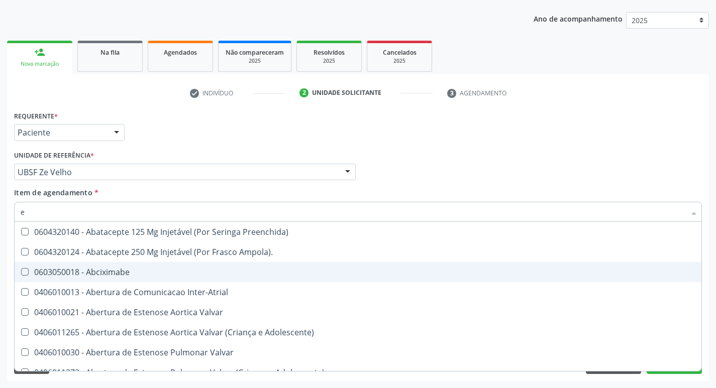
type input "el"
checkbox Fenilcetonuria "true"
checkbox Urina "false"
type input "eli"
checkbox Fenilcetonuria "false"
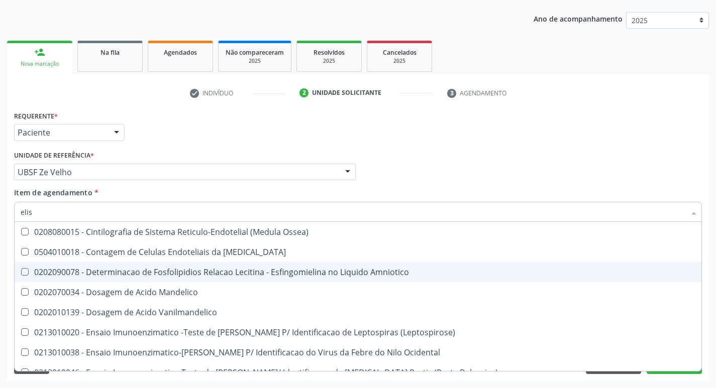
type input "elisa"
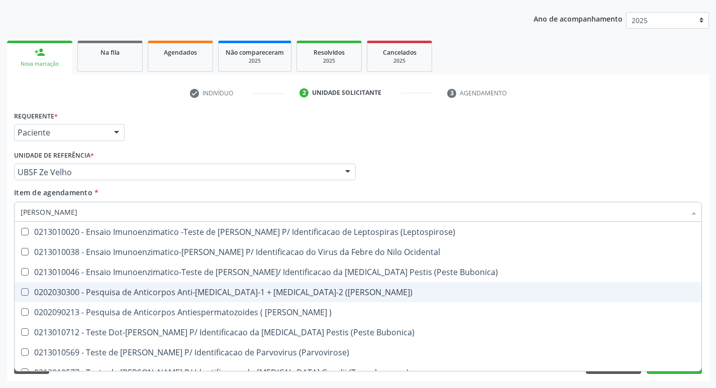
click at [216, 290] on div "0202030300 - Pesquisa de Anticorpos Anti-Hiv-1 + Hiv-2 (Elisa)" at bounding box center [358, 292] width 675 height 8
checkbox \(Elisa\) "true"
type input "e"
checkbox \(Elisa\) "false"
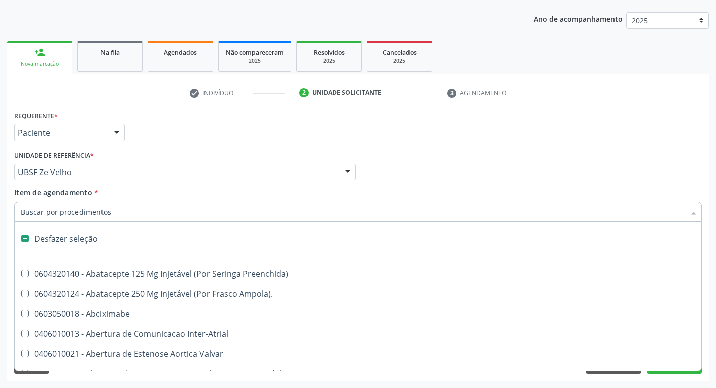
scroll to position [352, 0]
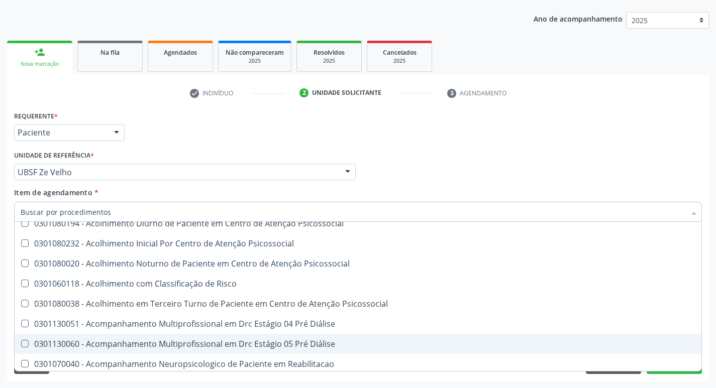
click at [648, 84] on div "check Indivíduo 2 Unidade solicitante 3 Agendamento CNS 706 8067 4613 1129 done…" at bounding box center [358, 227] width 702 height 307
checkbox Ampola\)\ "true"
checkbox Abciximabe "true"
checkbox Inter-Atrial "true"
checkbox Valvar "true"
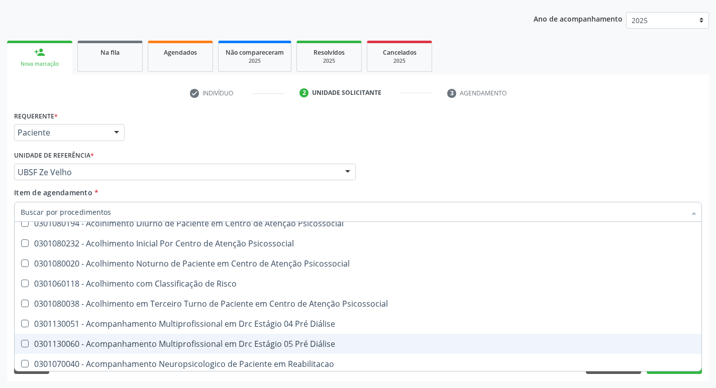
checkbox Adolescente\) "true"
checkbox Urina "false"
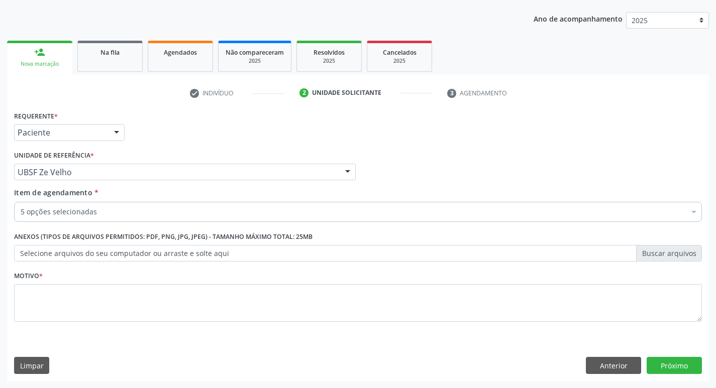
scroll to position [0, 0]
click at [683, 362] on button "Próximo" at bounding box center [674, 365] width 55 height 17
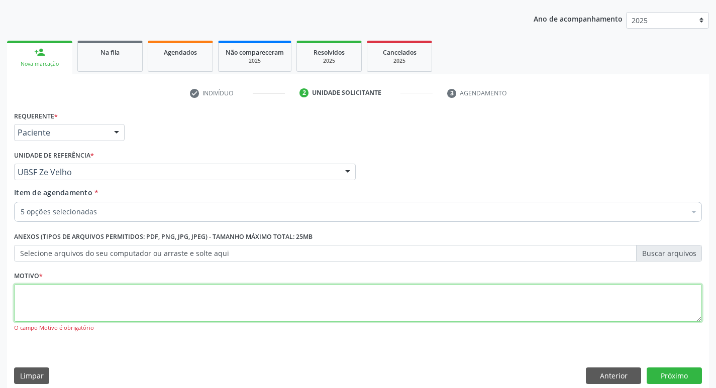
click at [18, 292] on textarea at bounding box center [358, 303] width 688 height 38
type textarea "avaliacao"
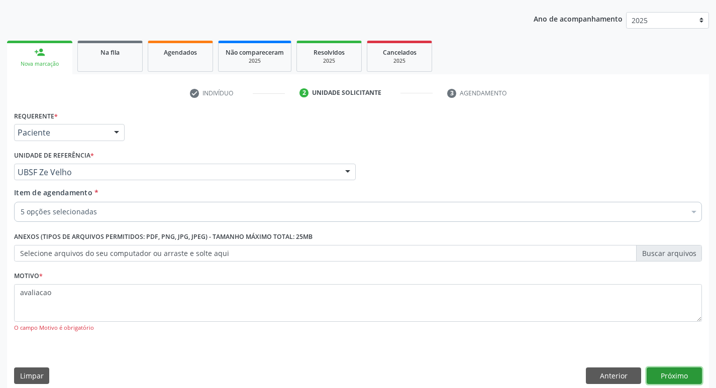
click at [661, 372] on button "Próximo" at bounding box center [674, 376] width 55 height 17
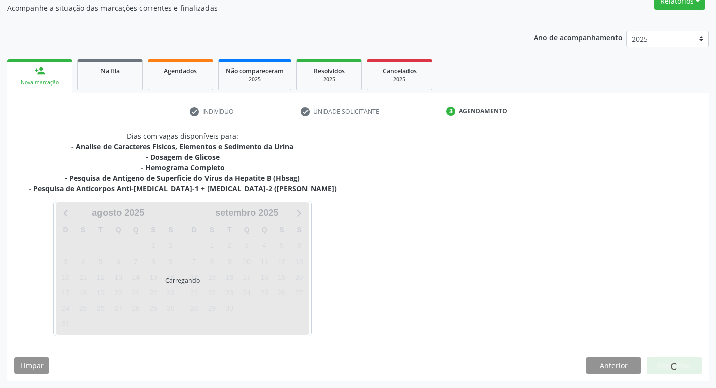
scroll to position [91, 0]
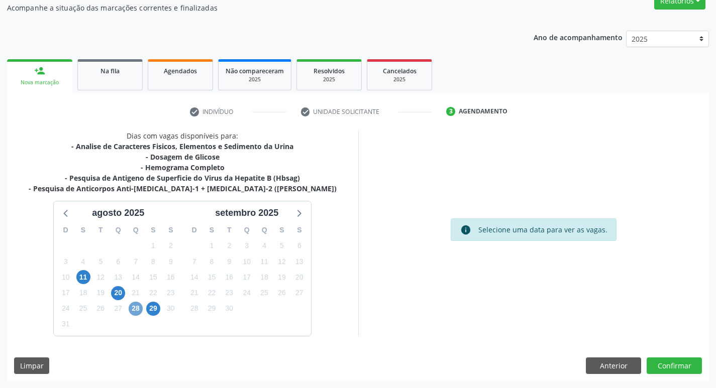
click at [138, 313] on span "28" at bounding box center [136, 309] width 14 height 14
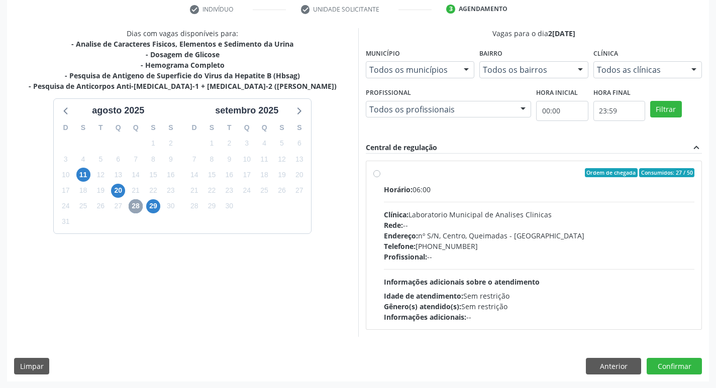
scroll to position [194, 0]
click at [484, 247] on div "Telefone: (83) 33921344" at bounding box center [539, 246] width 311 height 11
click at [380, 177] on input "Ordem de chegada Consumidos: 27 / 50 Horário: 06:00 Clínica: Laboratorio Munici…" at bounding box center [376, 172] width 7 height 9
radio input "true"
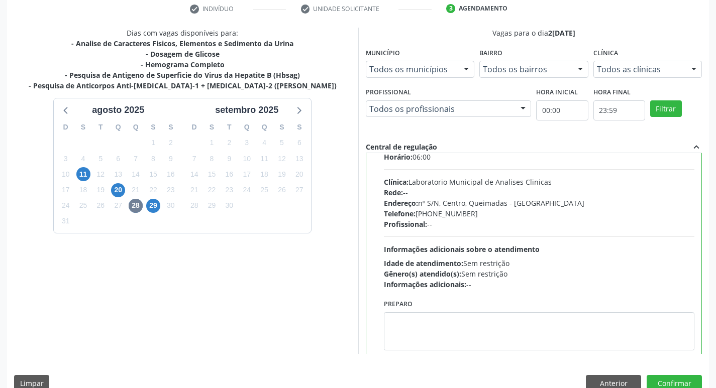
scroll to position [50, 0]
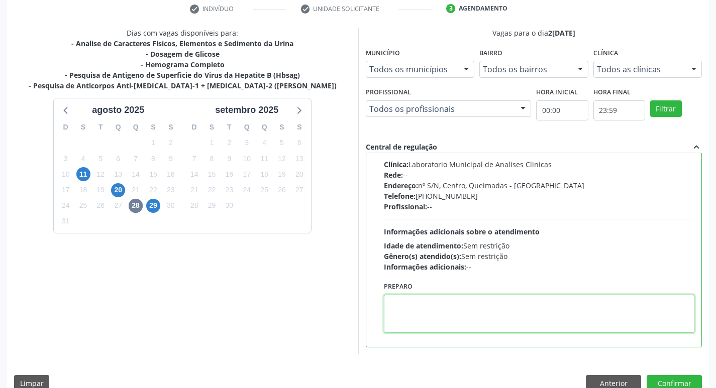
click at [457, 313] on textarea at bounding box center [539, 314] width 311 height 38
type textarea "v"
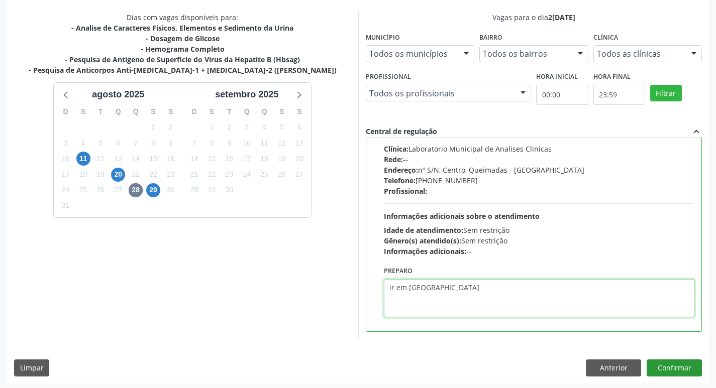
scroll to position [212, 0]
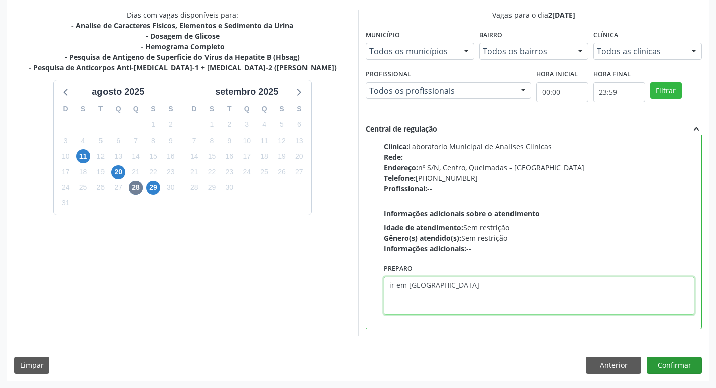
type textarea "ir em jejum"
click at [689, 371] on button "Confirmar" at bounding box center [674, 365] width 55 height 17
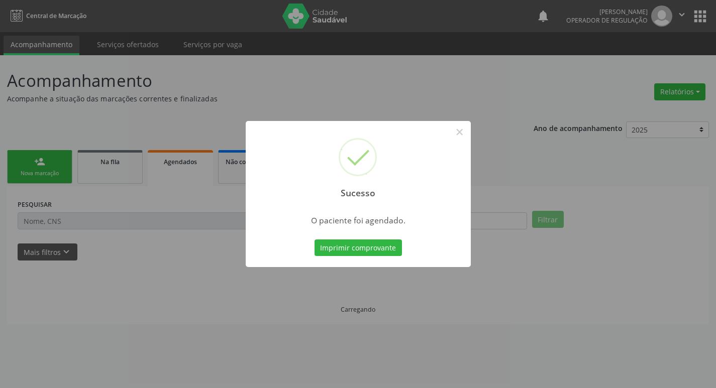
scroll to position [0, 0]
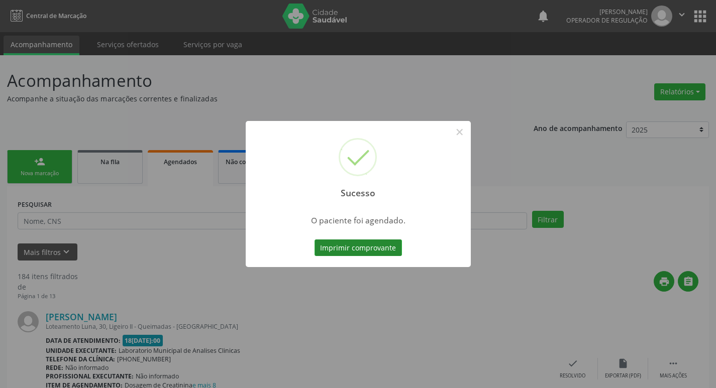
click at [361, 249] on button "Imprimir comprovante" at bounding box center [357, 248] width 87 height 17
